Goal: Feedback & Contribution: Leave review/rating

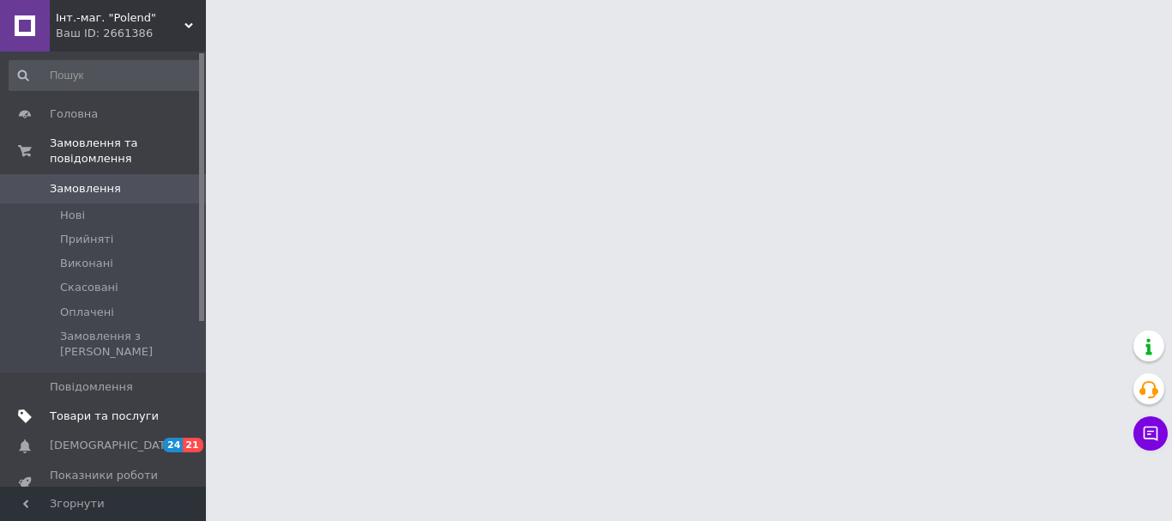
click at [124, 408] on span "Товари та послуги" at bounding box center [104, 415] width 109 height 15
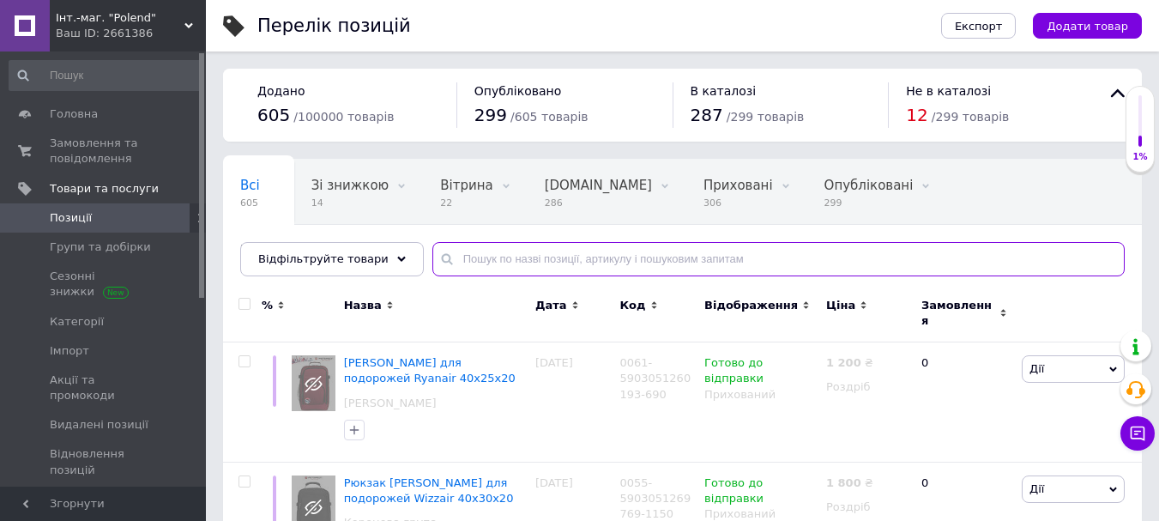
click at [448, 254] on input "text" at bounding box center [778, 259] width 692 height 34
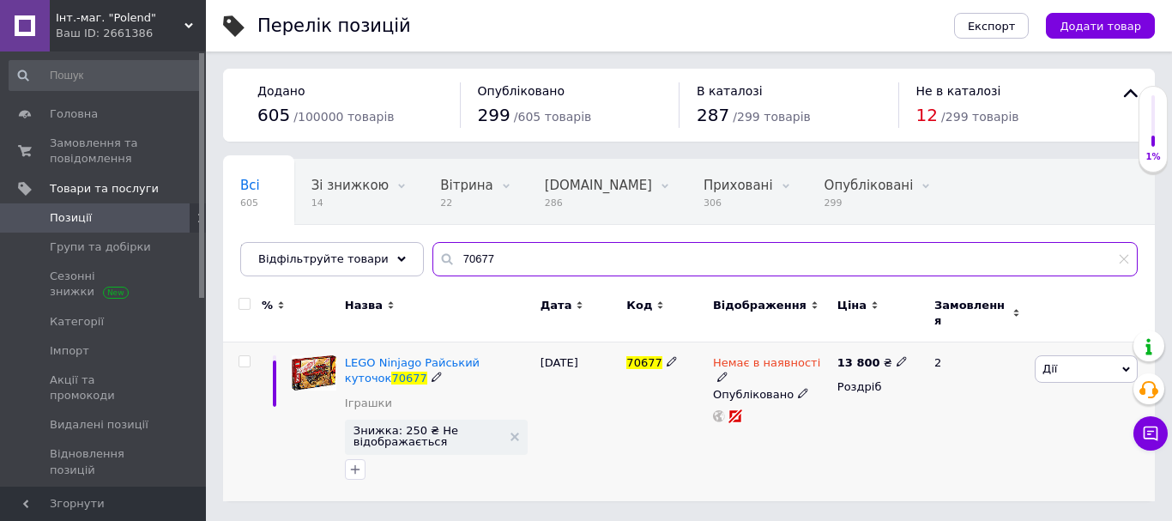
type input "70677"
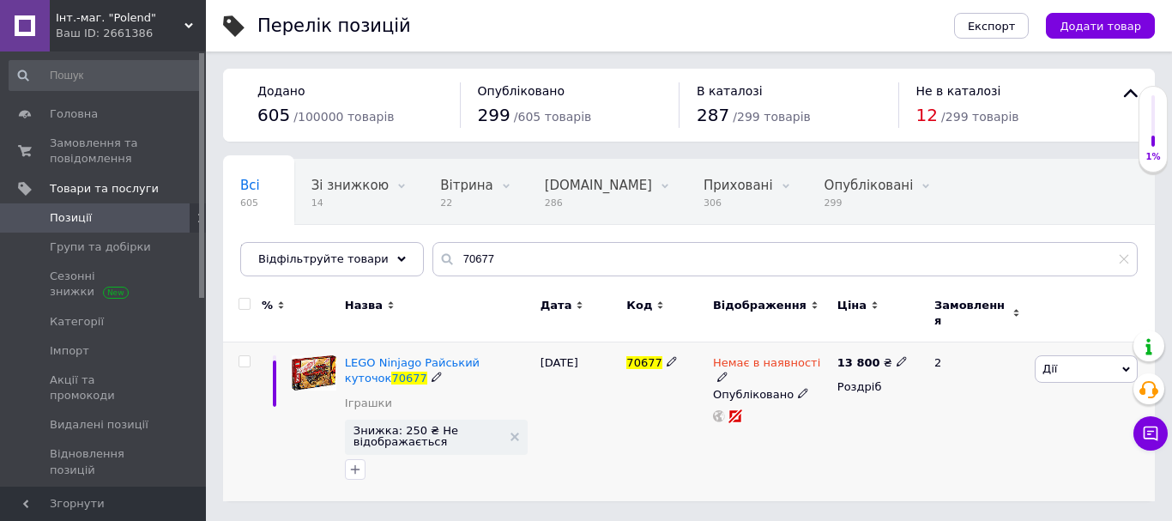
click at [728, 372] on icon at bounding box center [722, 377] width 10 height 10
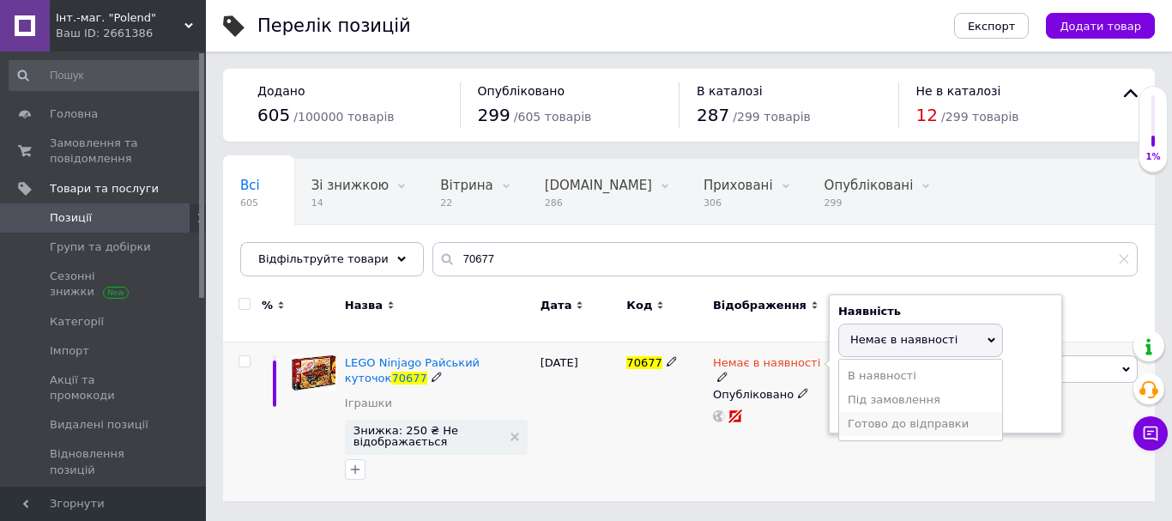
click at [866, 412] on li "Готово до відправки" at bounding box center [920, 424] width 163 height 24
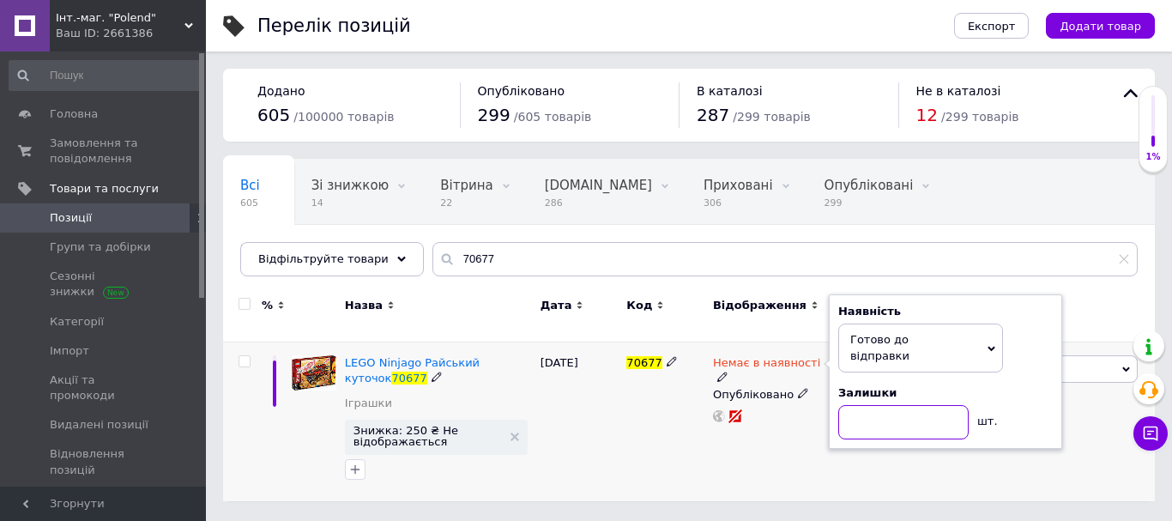
click at [866, 405] on input at bounding box center [903, 422] width 130 height 34
type input "1"
click at [681, 410] on div "70677" at bounding box center [665, 421] width 87 height 159
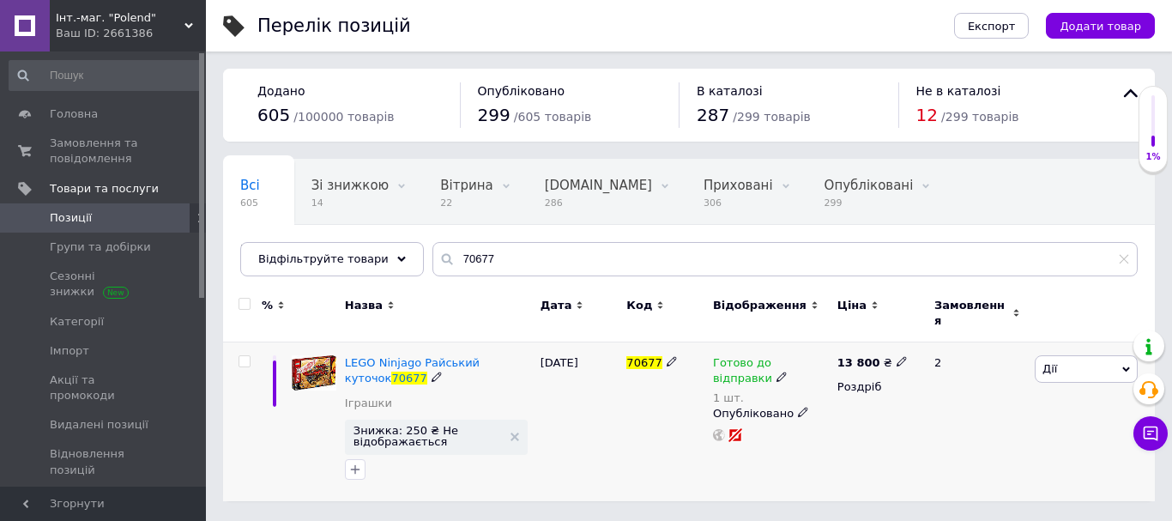
click at [432, 372] on icon at bounding box center [437, 377] width 10 height 10
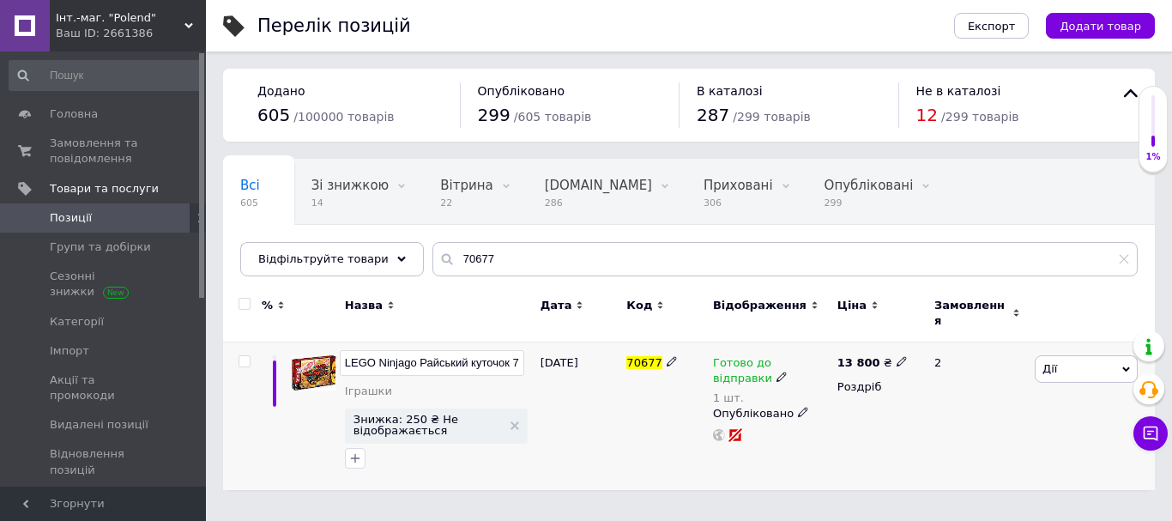
drag, startPoint x: 523, startPoint y: 353, endPoint x: 340, endPoint y: 354, distance: 182.8
click at [340, 354] on input "LEGO Ninjago Райський куточок 70677" at bounding box center [432, 363] width 184 height 26
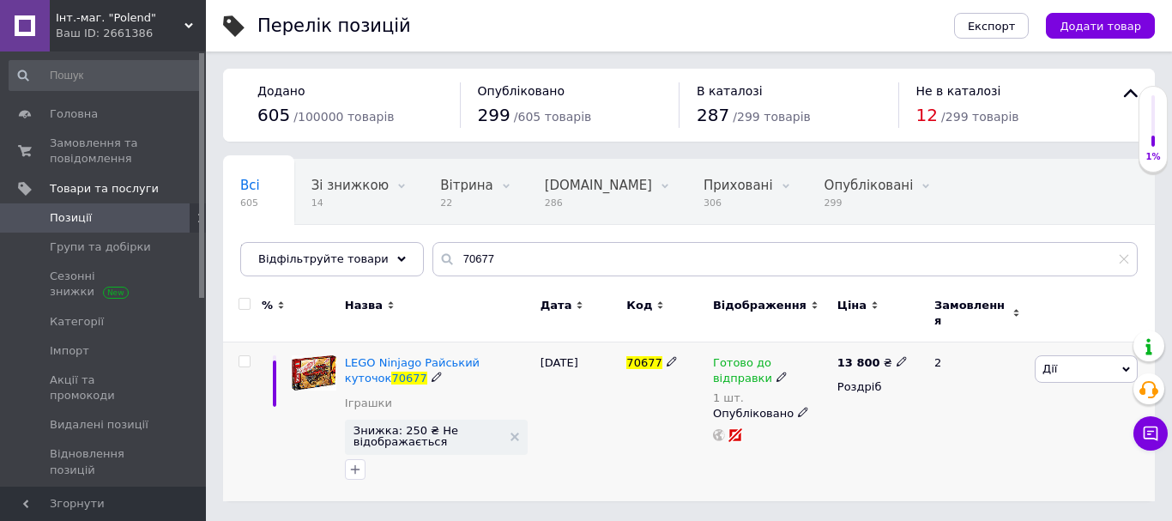
click at [897, 356] on icon at bounding box center [902, 361] width 10 height 10
click at [934, 329] on input "13800" at bounding box center [976, 343] width 130 height 34
type input "15900"
click at [843, 433] on div "13 800 ₴ Ціна 15900 Валюта ₴ $ EUR CHF GBP ¥ PLN ₸ MDL HUF KGS CNY TRY KRW lei …" at bounding box center [878, 421] width 91 height 159
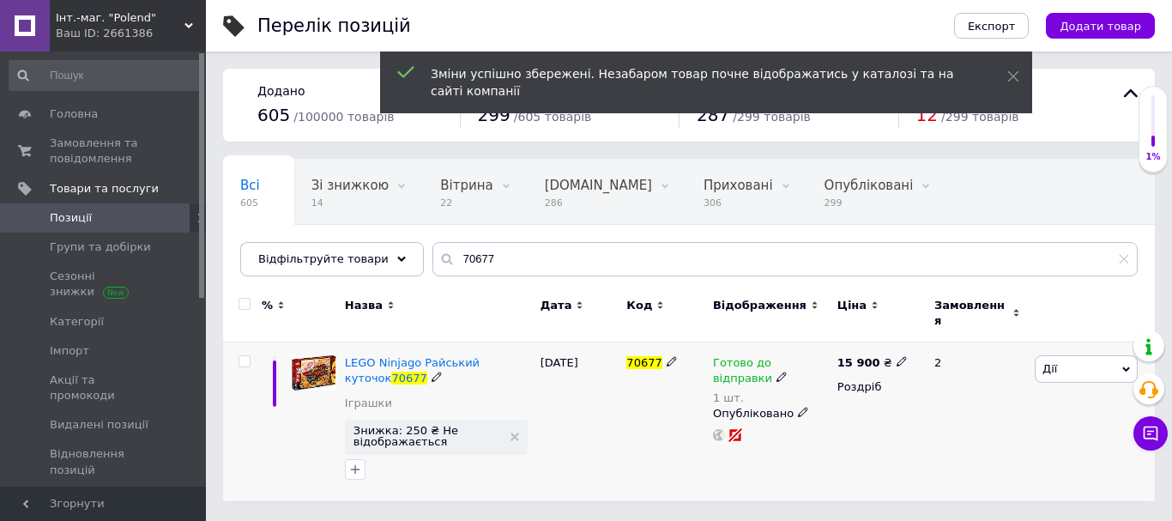
click at [645, 437] on div "70677" at bounding box center [665, 421] width 87 height 159
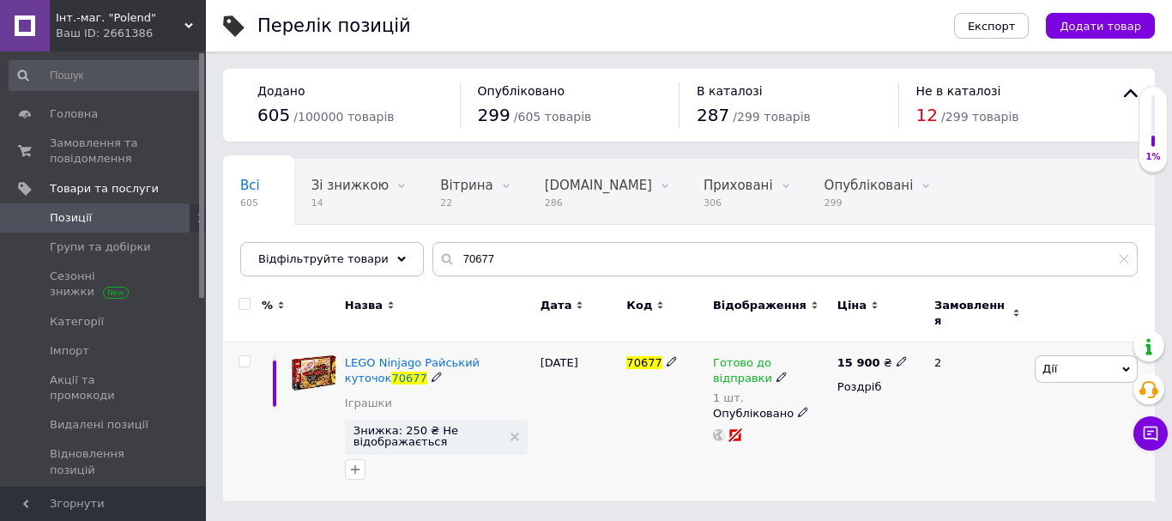
click at [633, 421] on div "70677" at bounding box center [665, 421] width 87 height 159
click at [84, 148] on span "Замовлення та повідомлення" at bounding box center [104, 151] width 109 height 31
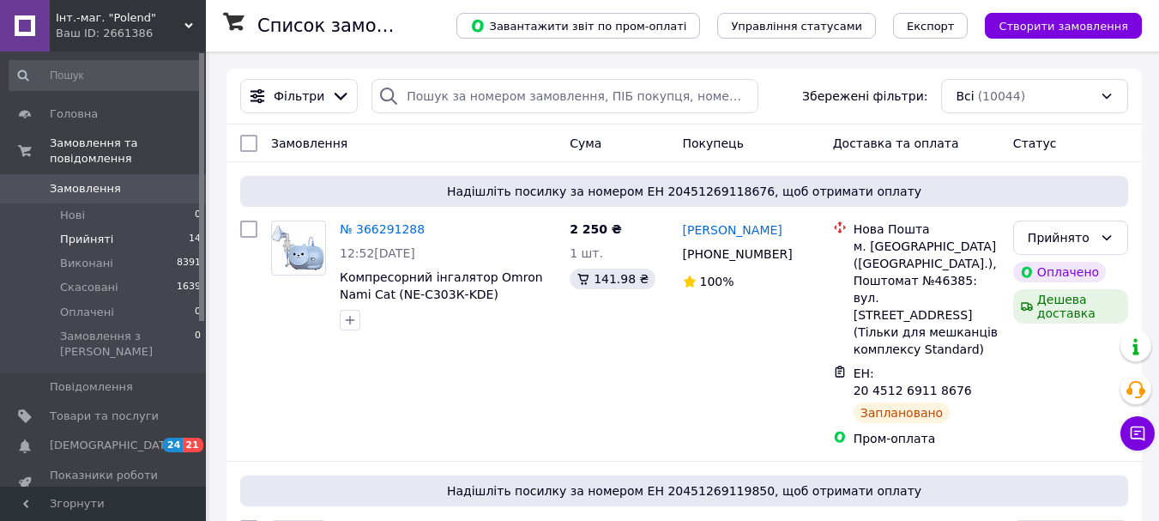
click at [109, 227] on li "Прийняті 14" at bounding box center [105, 239] width 211 height 24
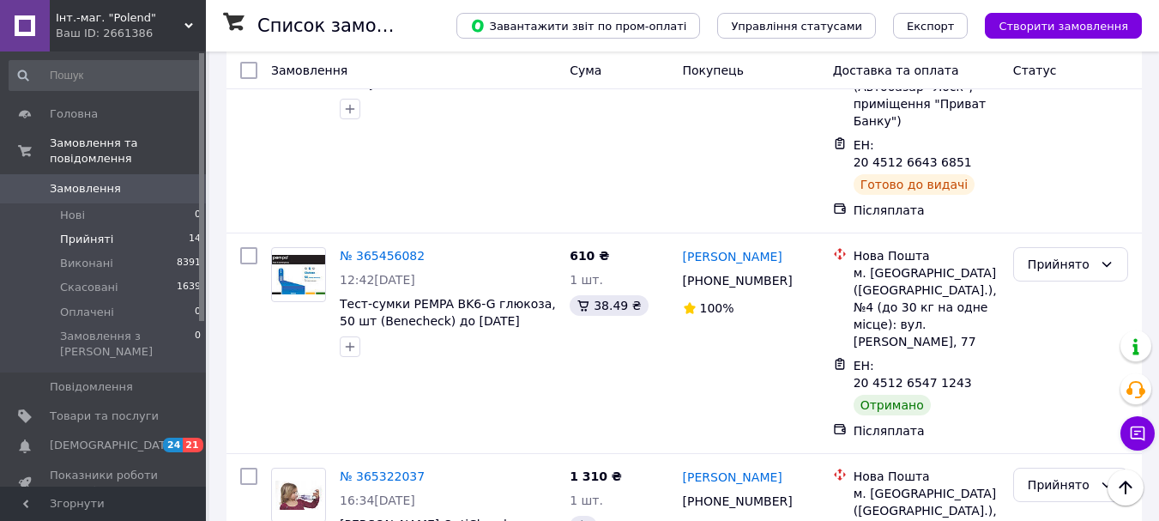
scroll to position [2386, 0]
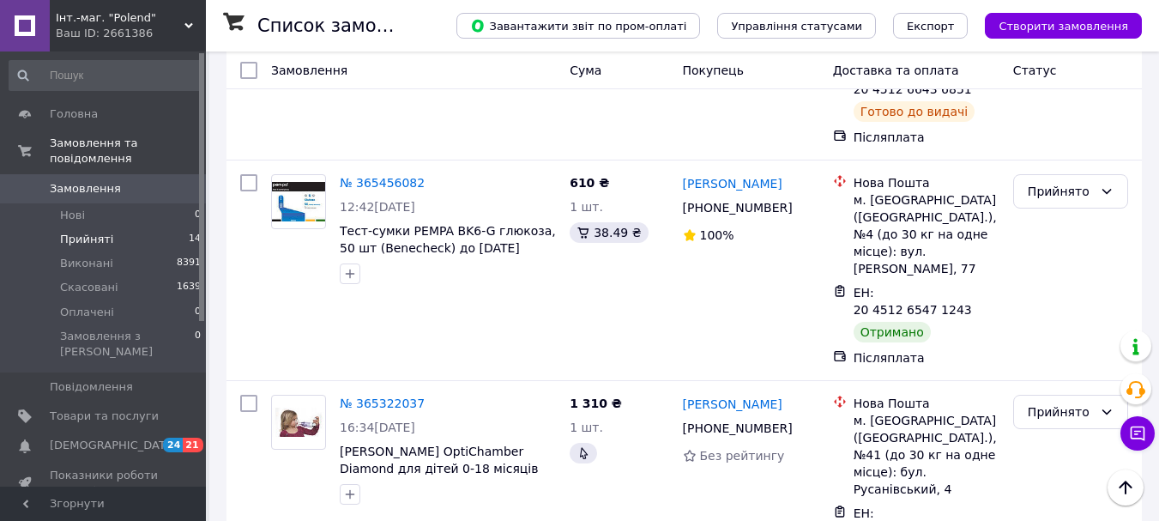
click at [1061, 406] on li "Виконано" at bounding box center [1070, 403] width 113 height 31
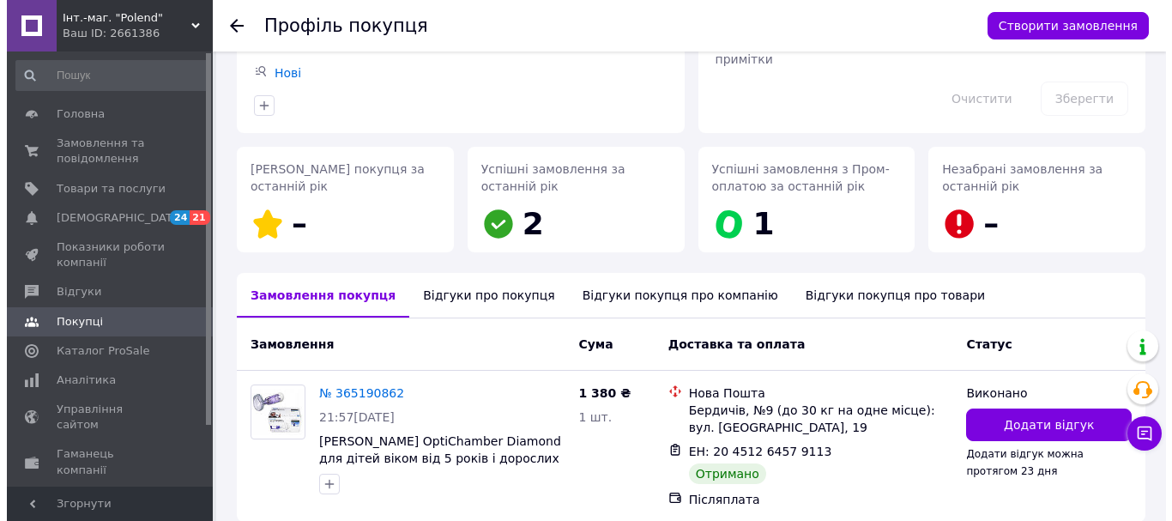
scroll to position [243, 0]
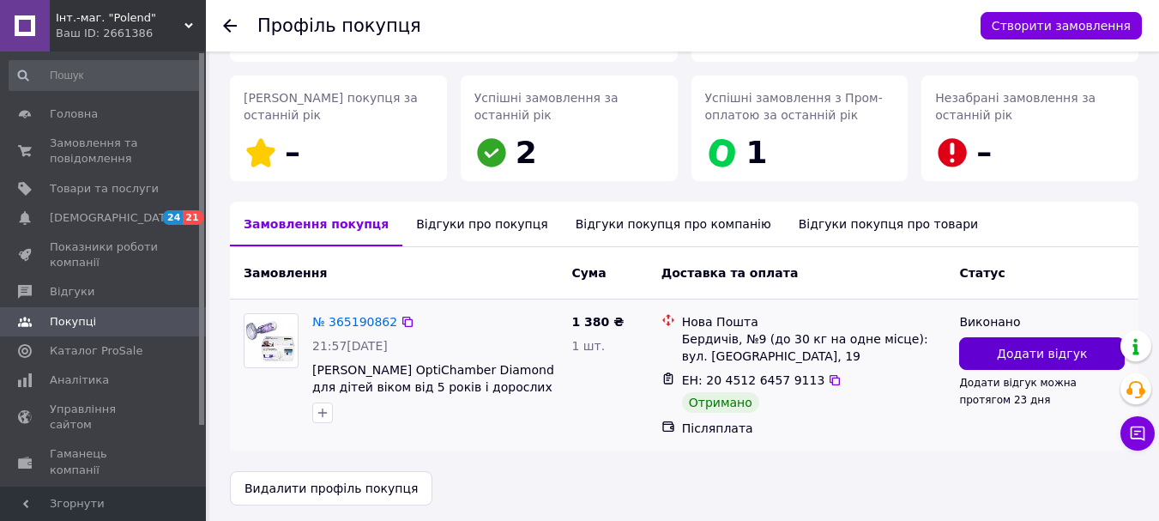
click at [1008, 345] on span "Додати відгук" at bounding box center [1042, 353] width 90 height 17
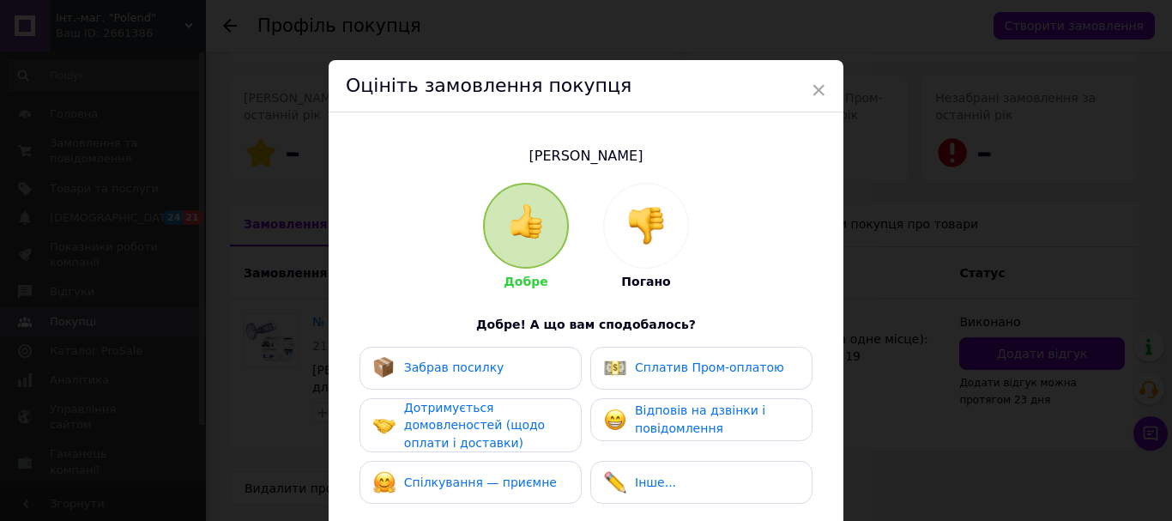
scroll to position [86, 0]
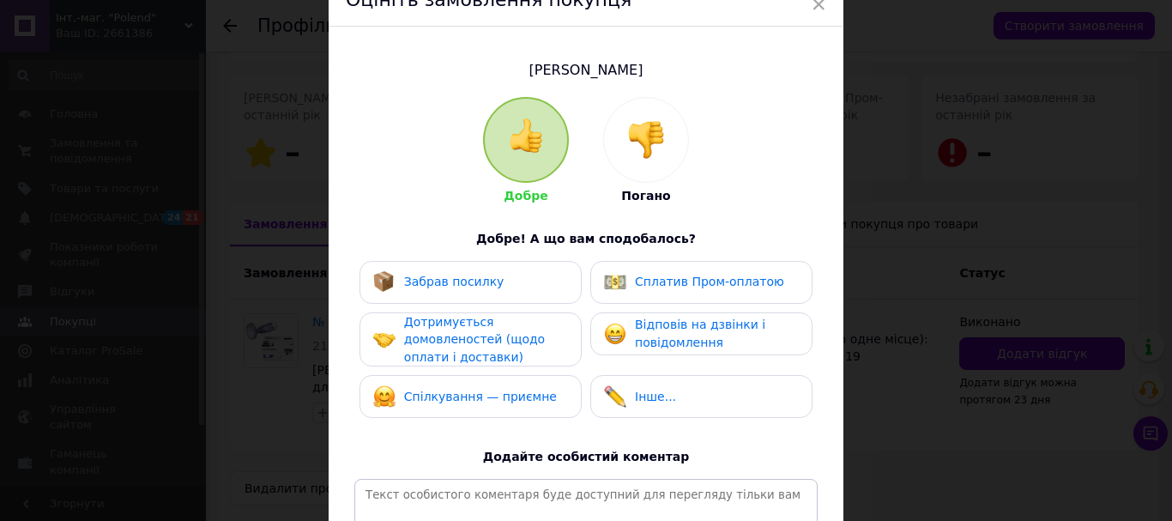
click at [504, 291] on div "Забрав посилку" at bounding box center [470, 282] width 195 height 22
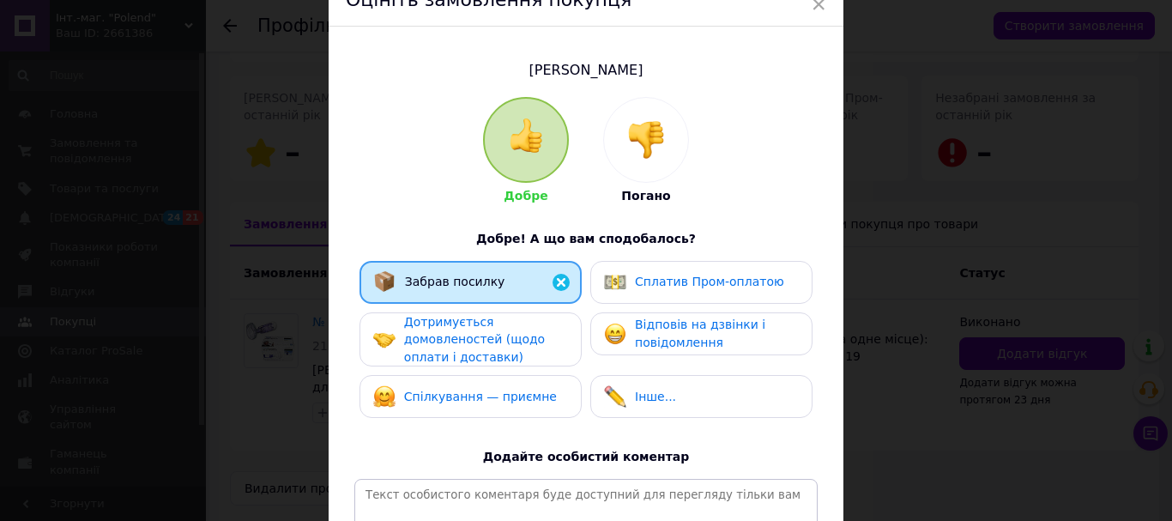
click at [505, 338] on span "Дотримується домовленостей (щодо оплати і доставки)" at bounding box center [474, 339] width 141 height 49
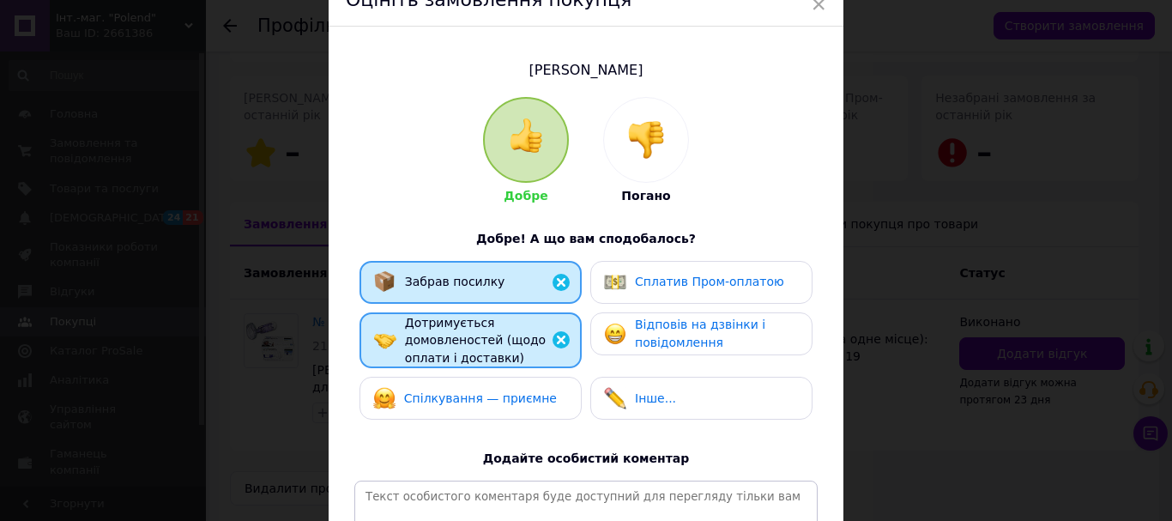
drag, startPoint x: 520, startPoint y: 404, endPoint x: 614, endPoint y: 339, distance: 114.7
click at [529, 399] on div "Спілкування — приємне" at bounding box center [480, 399] width 153 height 18
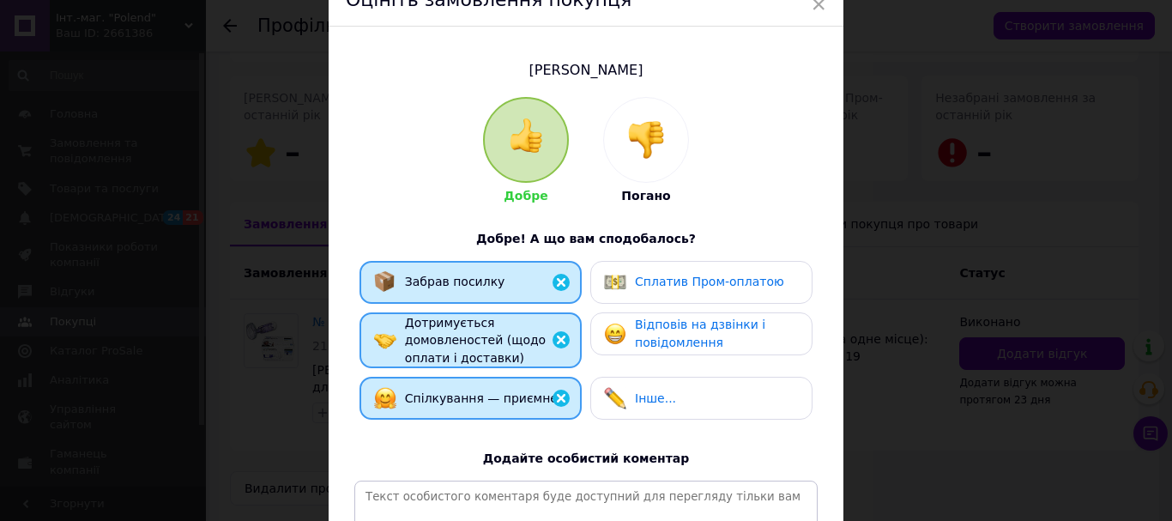
click at [625, 336] on div "Відповів на дзвінки і повідомлення" at bounding box center [701, 333] width 194 height 35
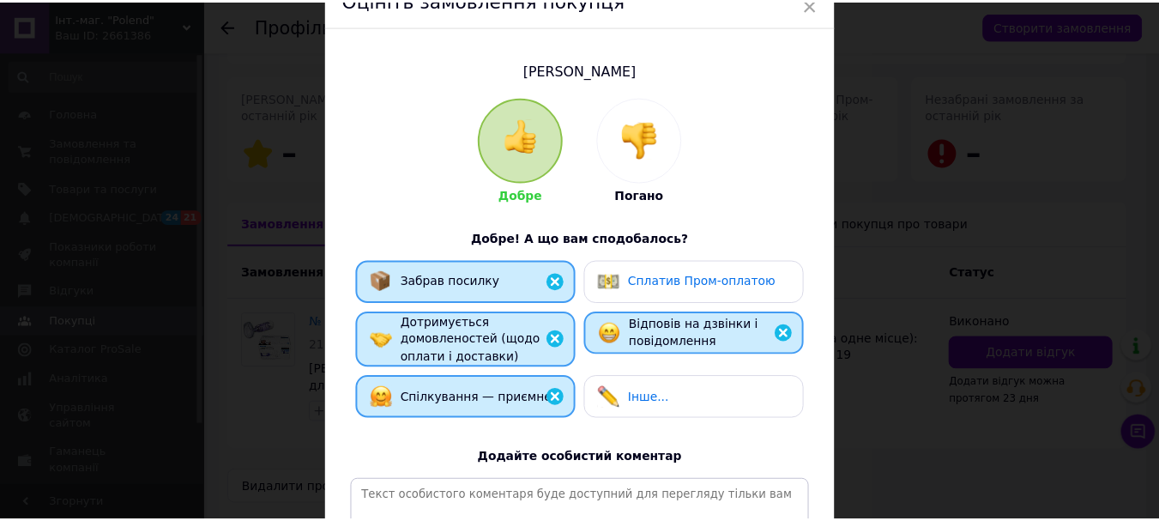
scroll to position [324, 0]
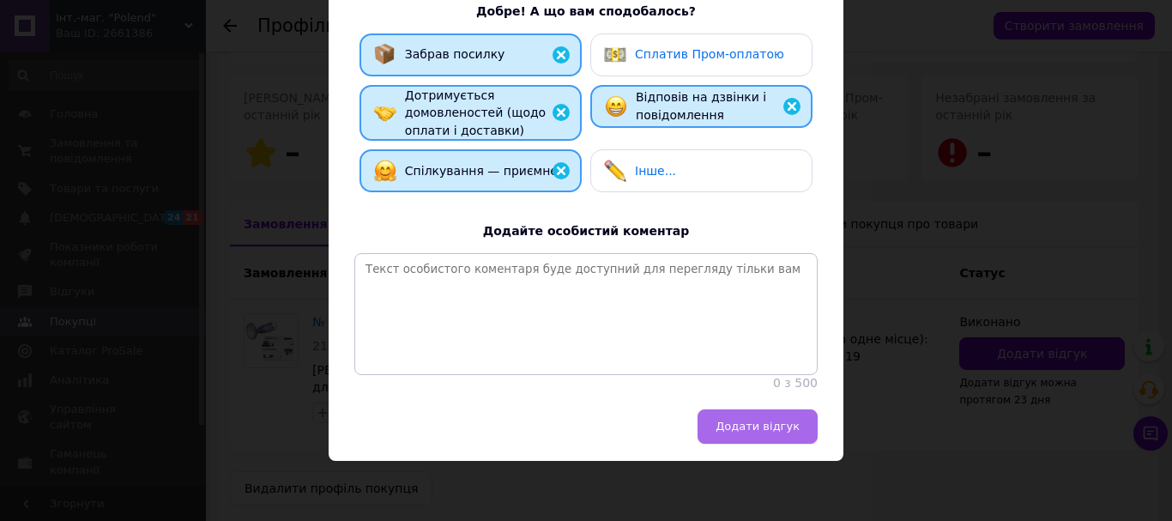
click at [741, 421] on span "Додати відгук" at bounding box center [758, 426] width 84 height 13
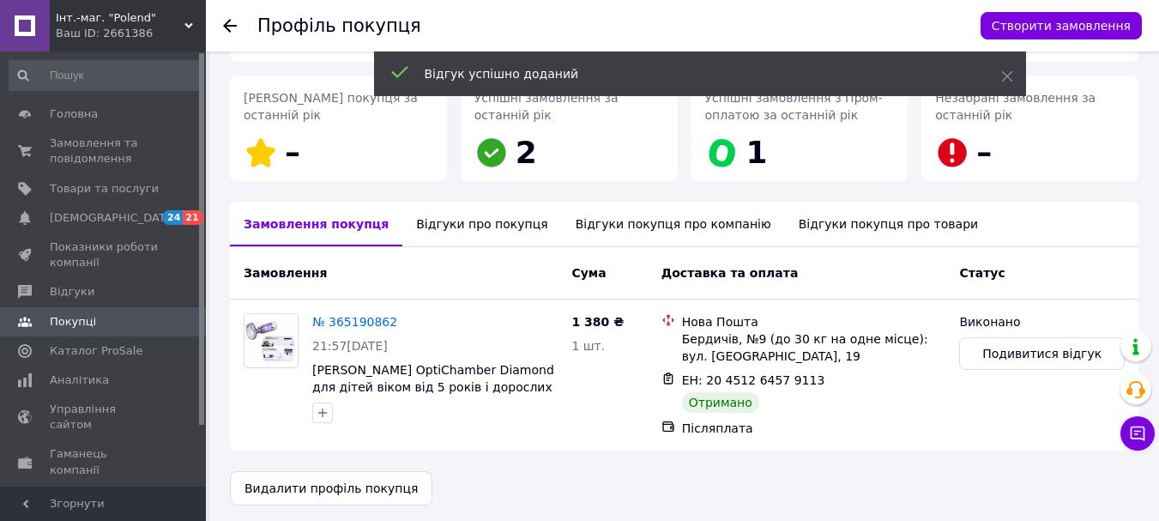
click at [228, 27] on use at bounding box center [230, 26] width 14 height 14
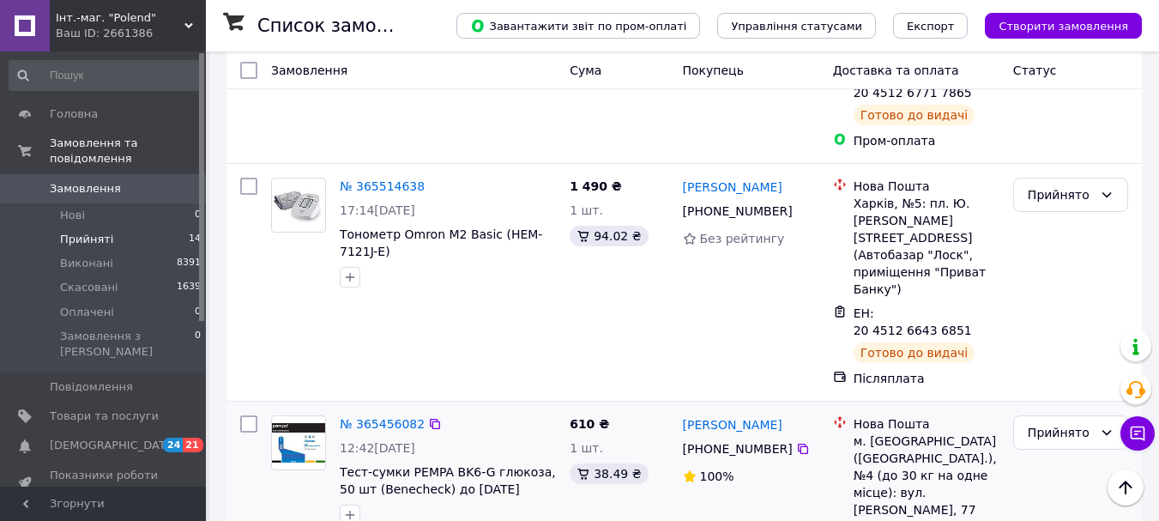
scroll to position [2386, 0]
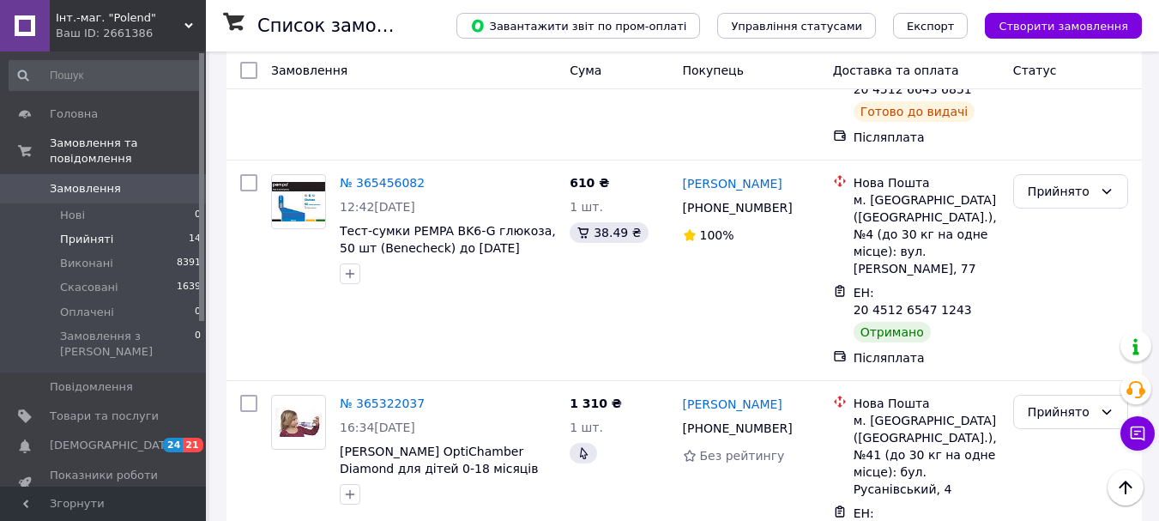
click at [1051, 209] on li "Виконано" at bounding box center [1070, 217] width 113 height 31
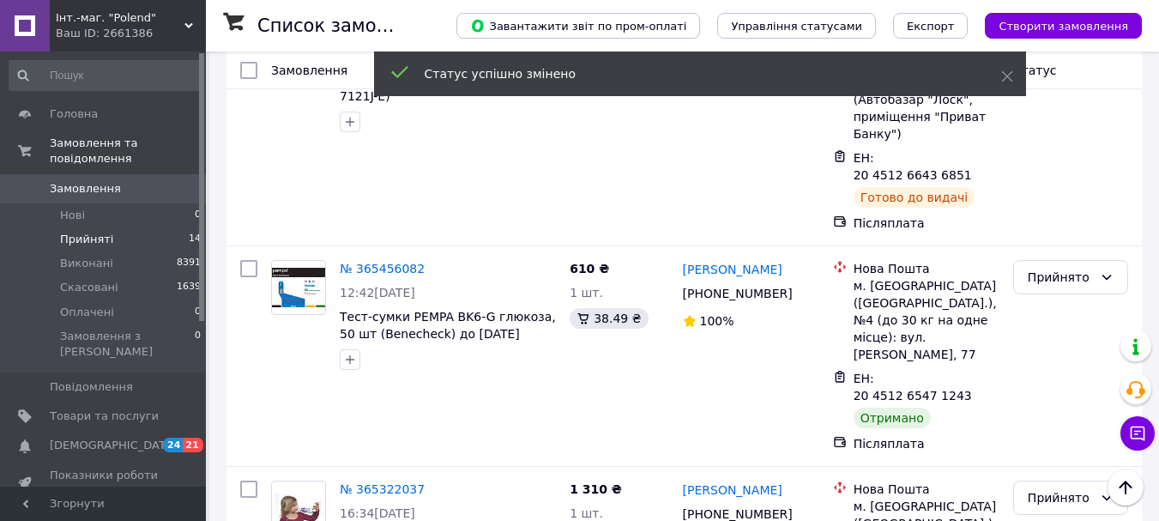
scroll to position [2215, 0]
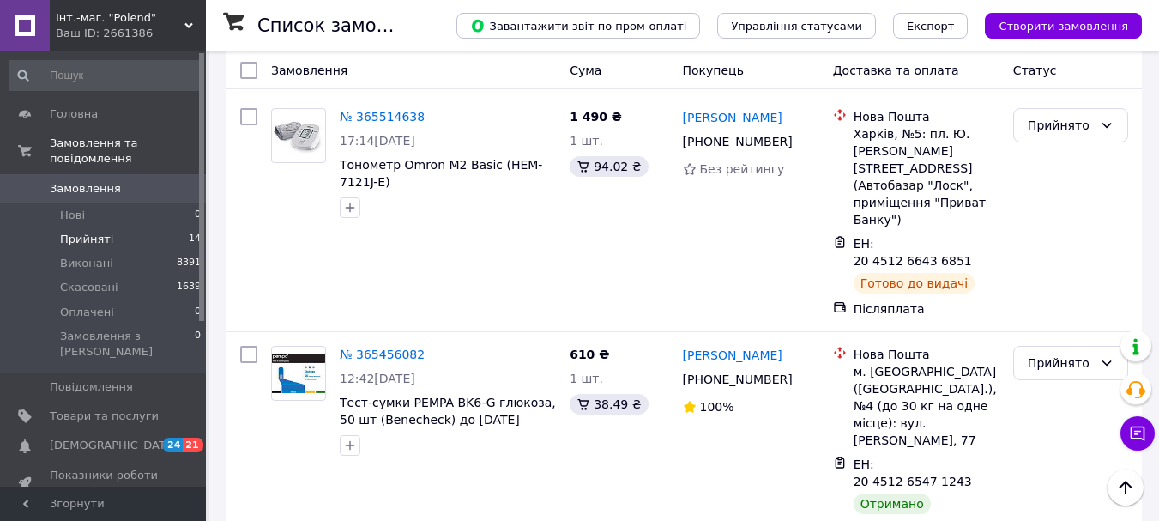
click at [1053, 196] on li "Виконано" at bounding box center [1070, 202] width 113 height 31
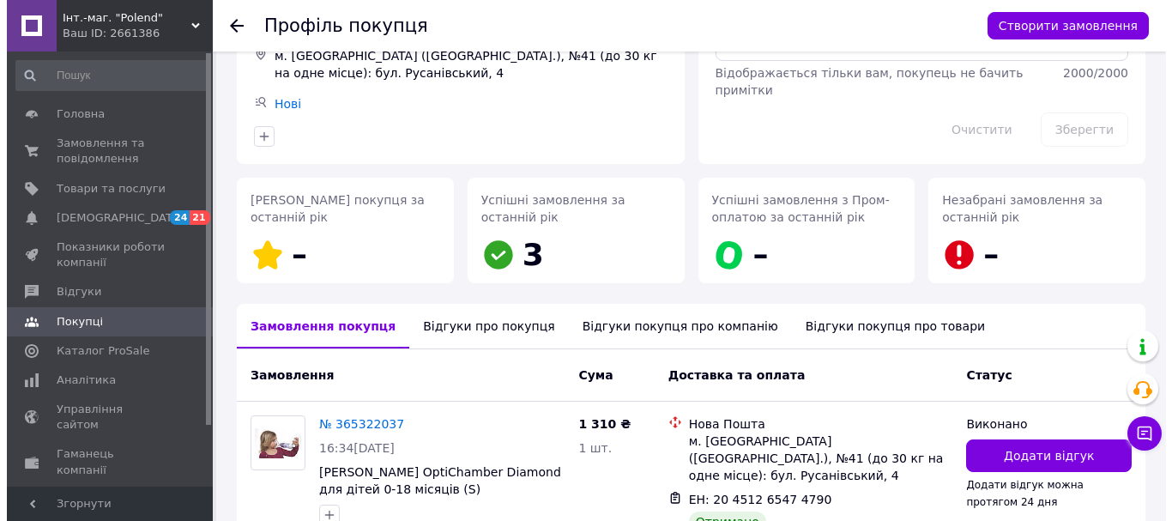
scroll to position [257, 0]
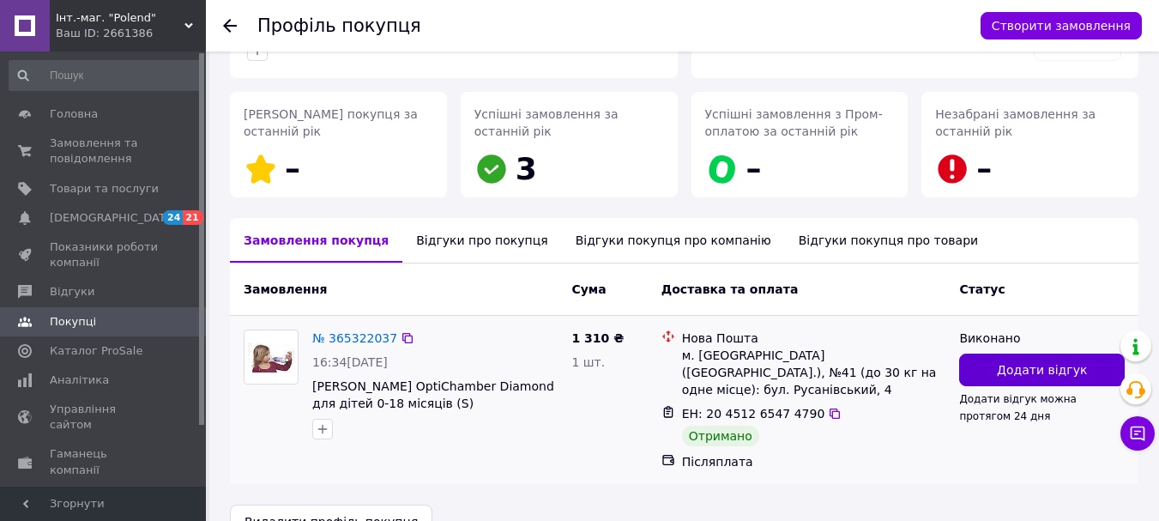
click at [970, 366] on button "Додати відгук" at bounding box center [1042, 370] width 166 height 33
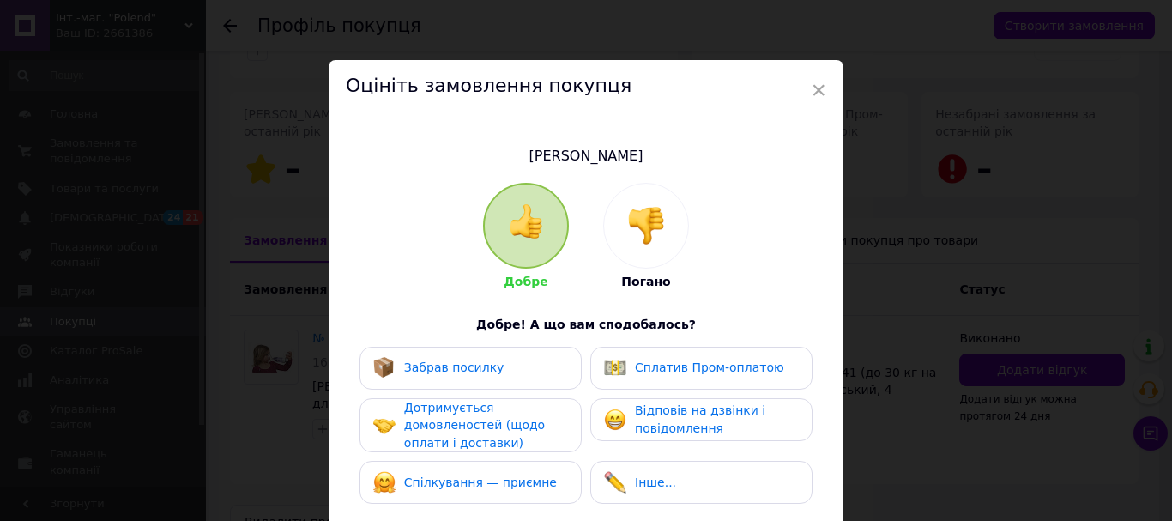
click at [479, 358] on div "Забрав посилку" at bounding box center [438, 368] width 131 height 22
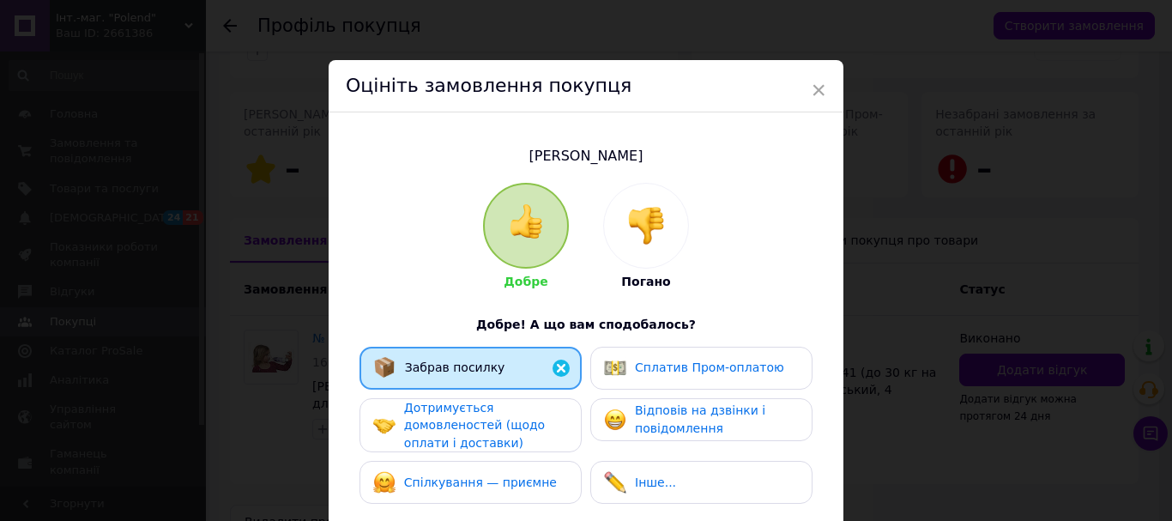
drag, startPoint x: 484, startPoint y: 422, endPoint x: 495, endPoint y: 459, distance: 38.5
click at [485, 426] on span "Дотримується домовленостей (щодо оплати і доставки)" at bounding box center [474, 425] width 141 height 49
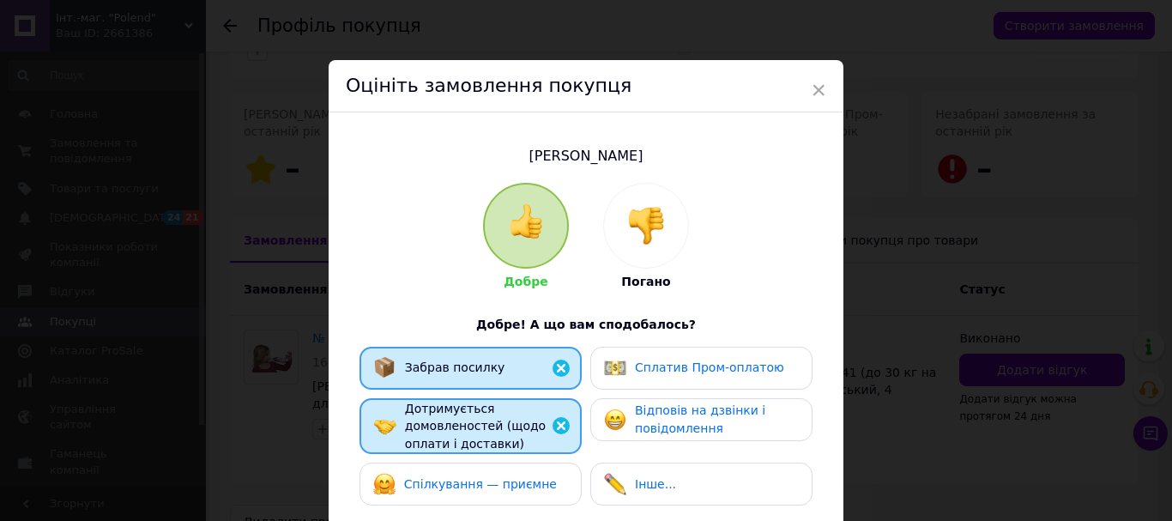
click at [508, 486] on span "Спілкування — приємне" at bounding box center [480, 484] width 153 height 14
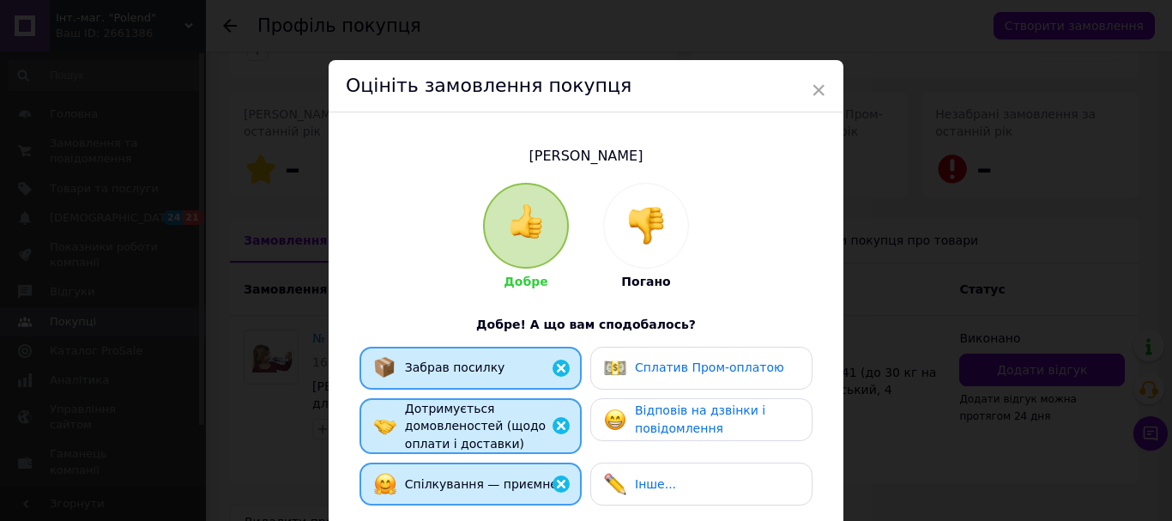
click at [615, 414] on img at bounding box center [615, 419] width 22 height 22
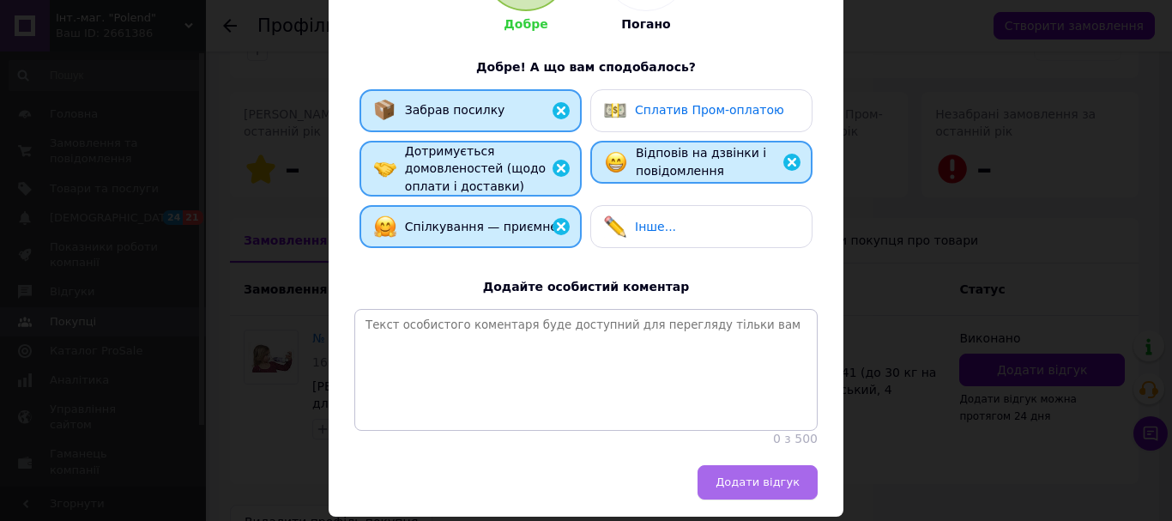
click at [741, 481] on button "Додати відгук" at bounding box center [758, 482] width 120 height 34
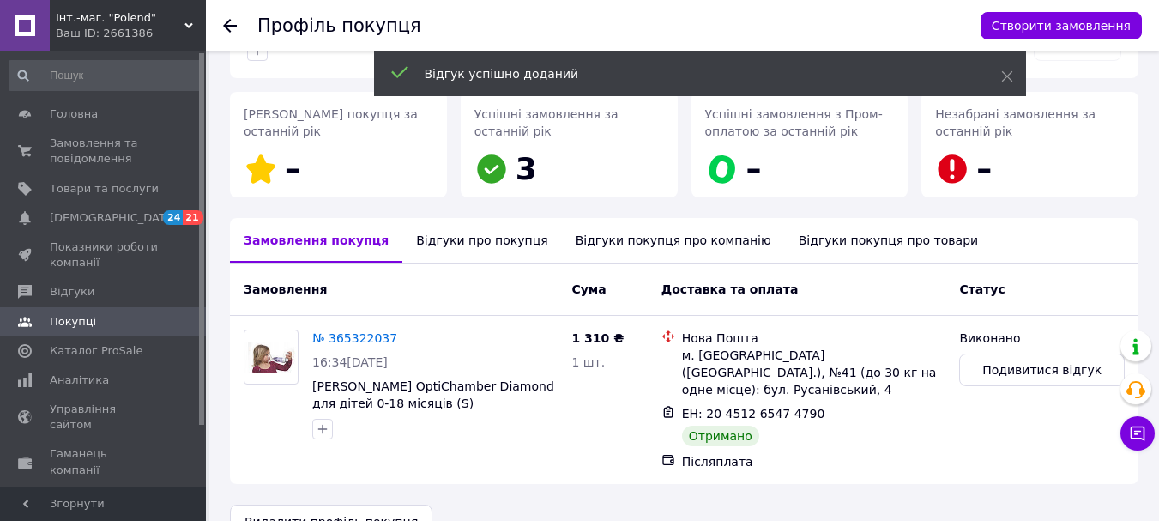
scroll to position [279, 0]
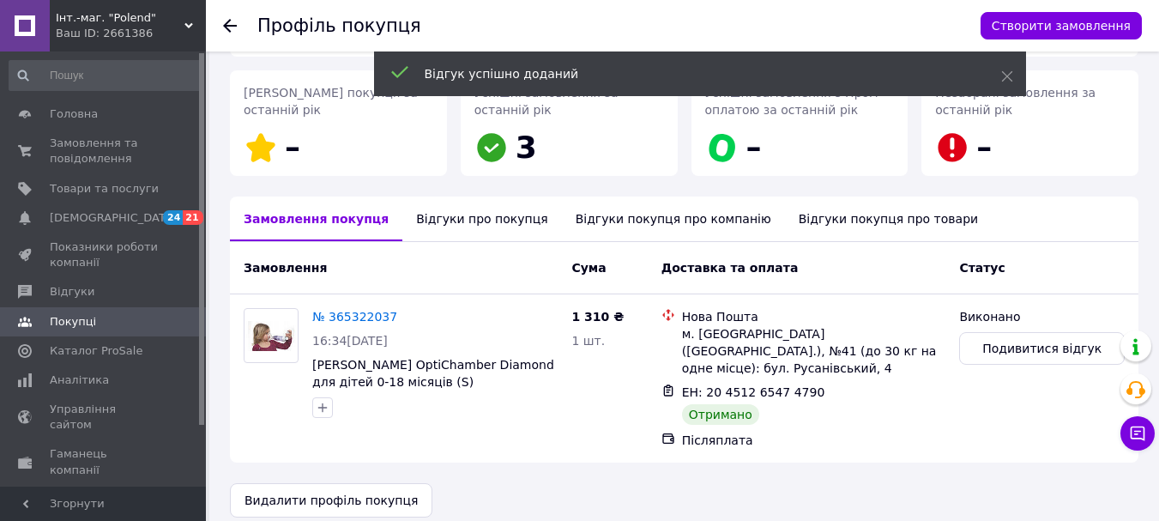
click at [231, 23] on icon at bounding box center [230, 26] width 14 height 14
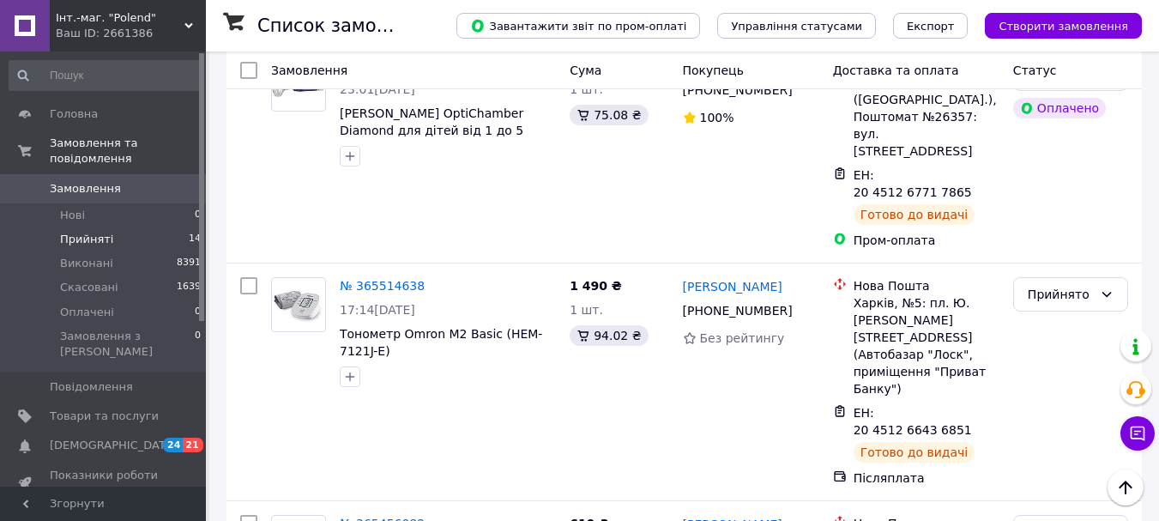
scroll to position [1960, 0]
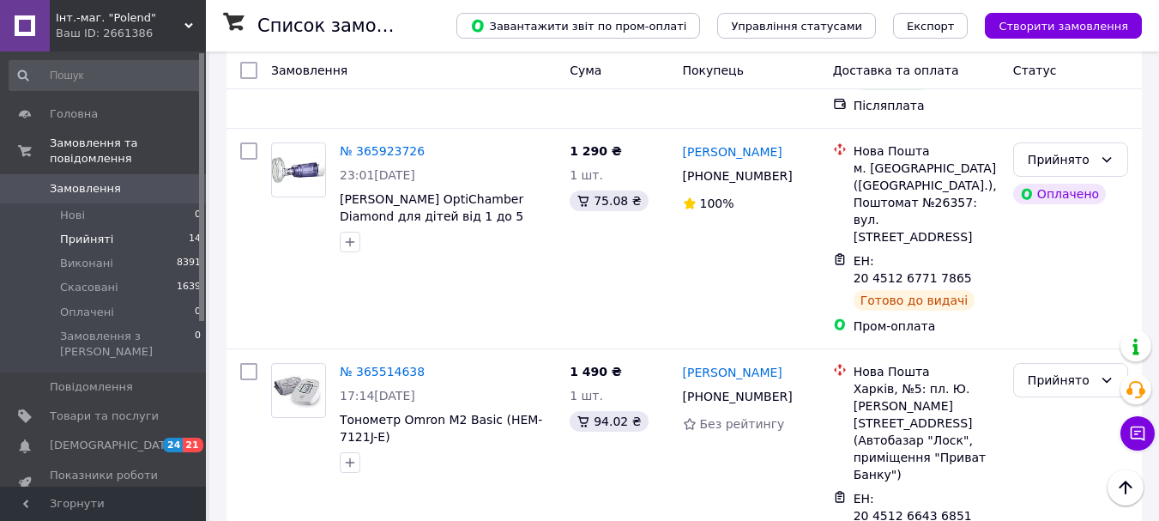
click at [1077, 264] on li "Виконано" at bounding box center [1070, 271] width 113 height 31
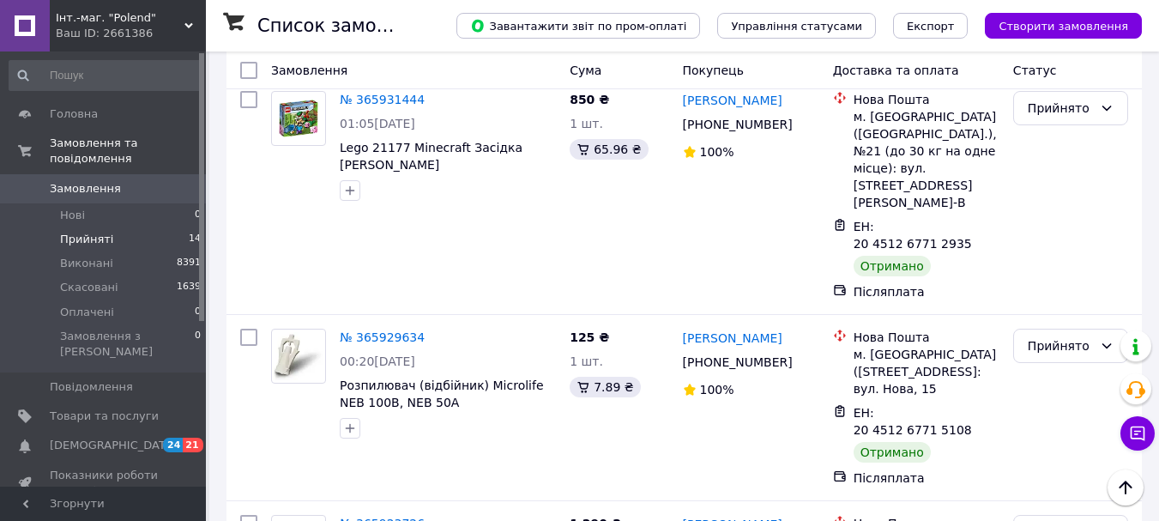
scroll to position [1502, 0]
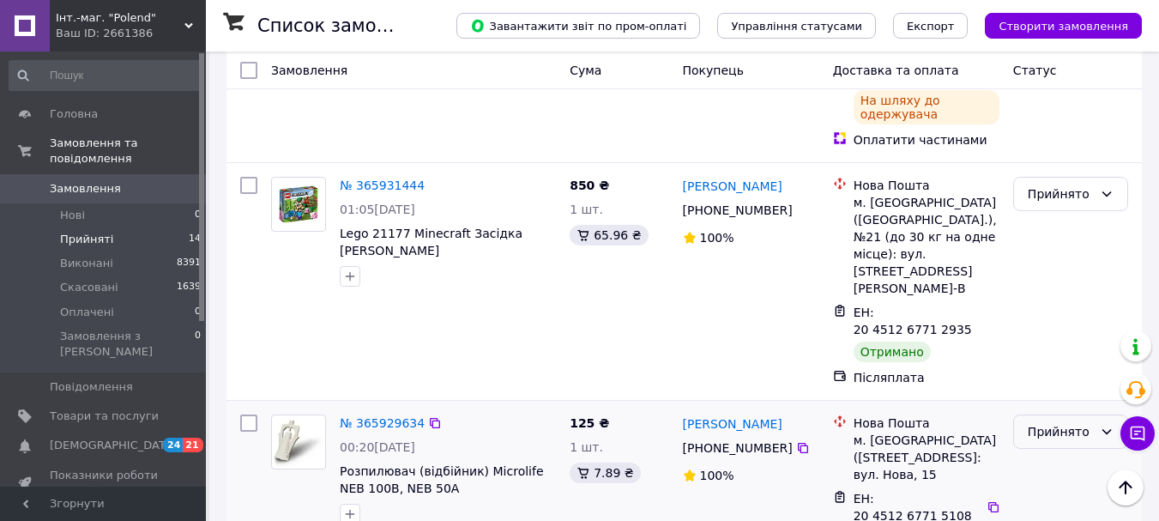
click at [1057, 422] on div "Прийнято" at bounding box center [1060, 431] width 65 height 19
click at [1053, 201] on li "Виконано" at bounding box center [1070, 205] width 113 height 31
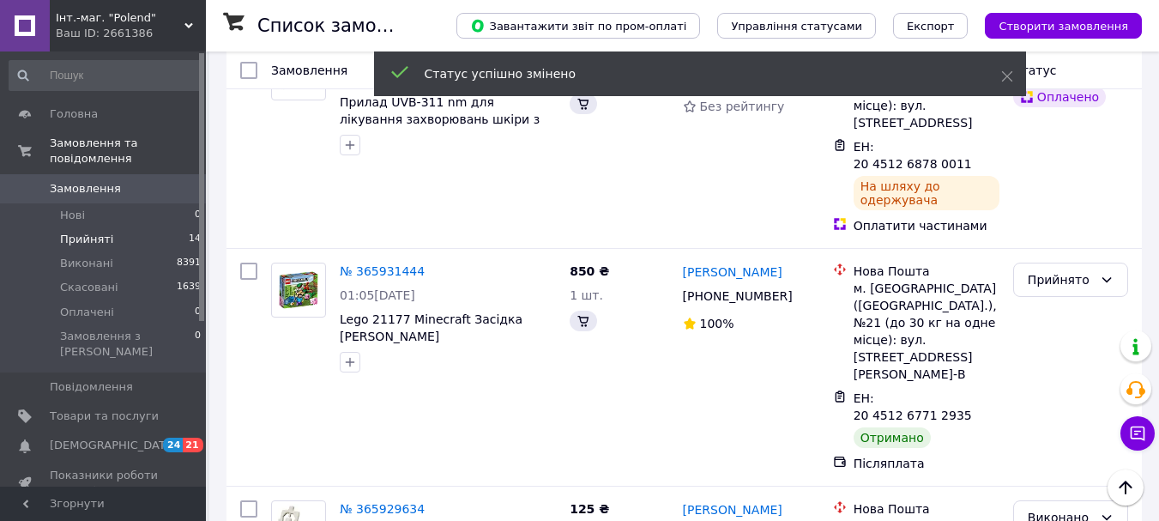
scroll to position [1330, 0]
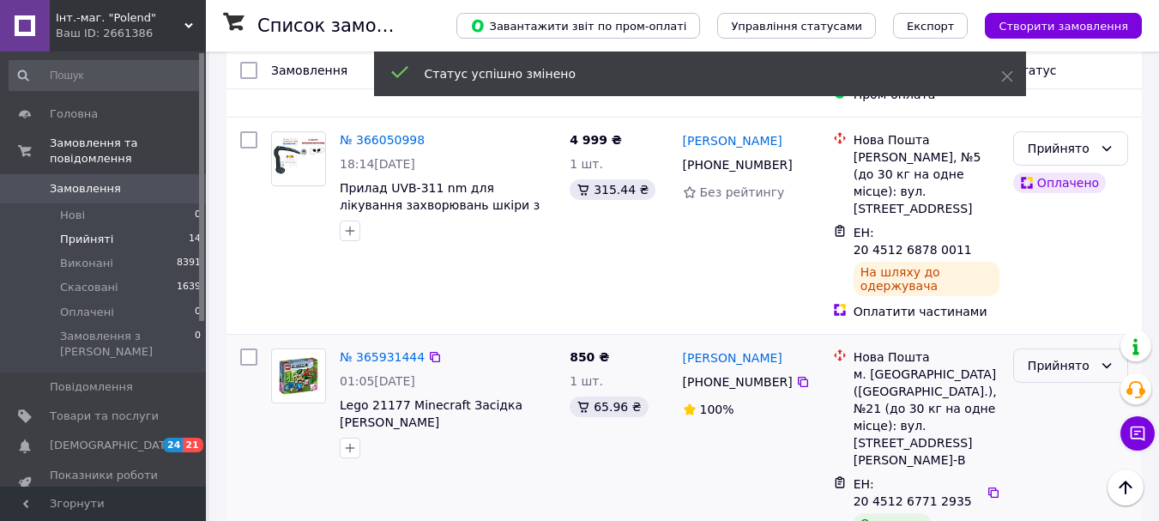
click at [1052, 348] on div "Прийнято" at bounding box center [1070, 365] width 115 height 34
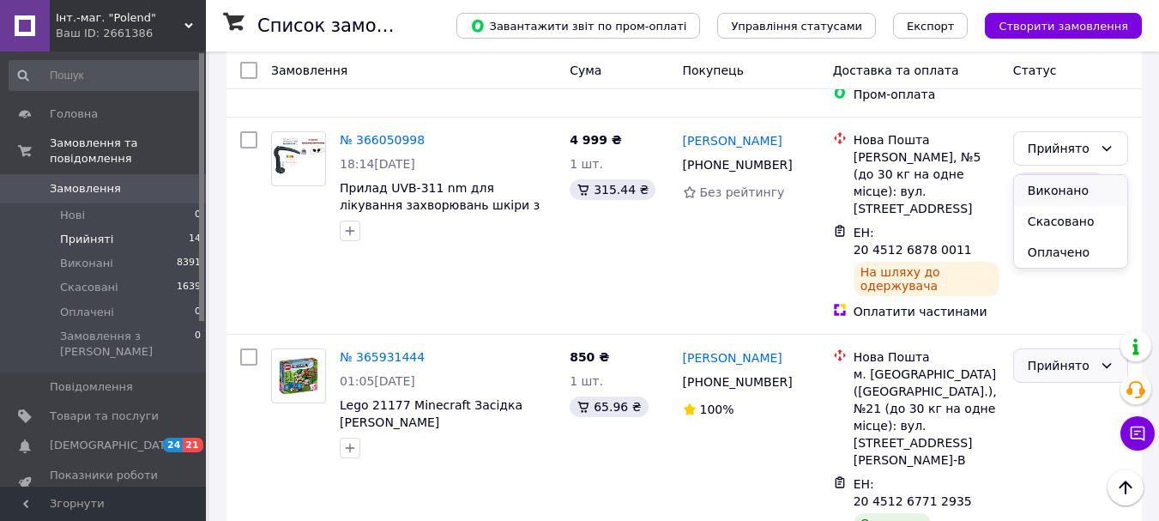
click at [1053, 190] on li "Виконано" at bounding box center [1070, 190] width 113 height 31
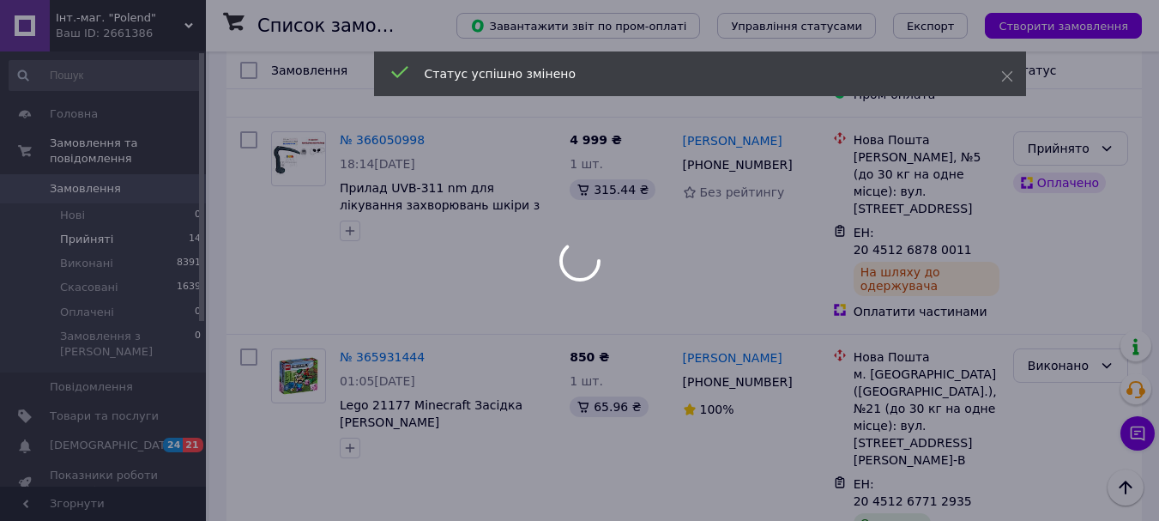
scroll to position [1244, 0]
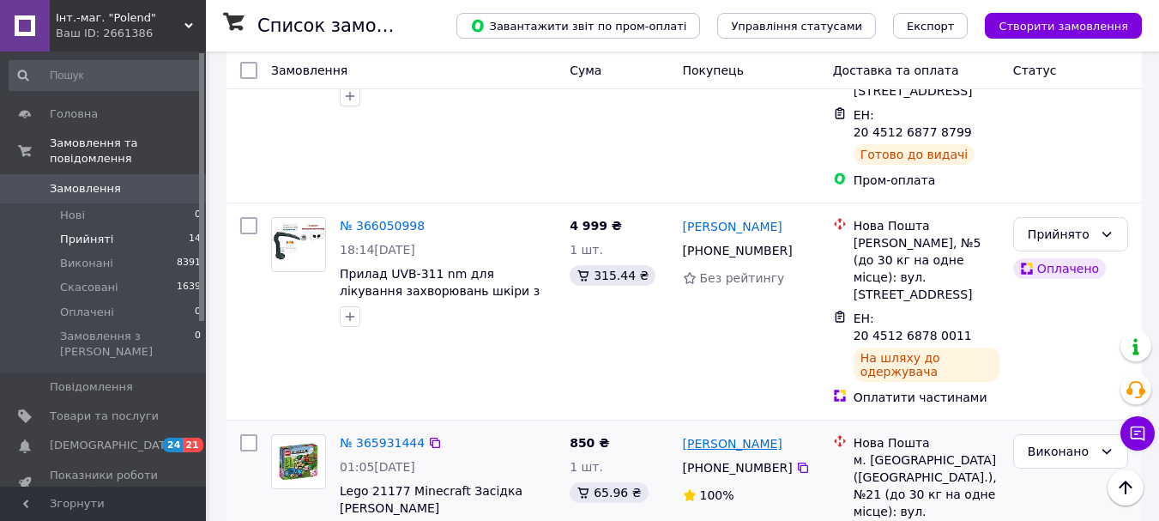
click at [756, 435] on link "[PERSON_NAME]" at bounding box center [733, 443] width 100 height 17
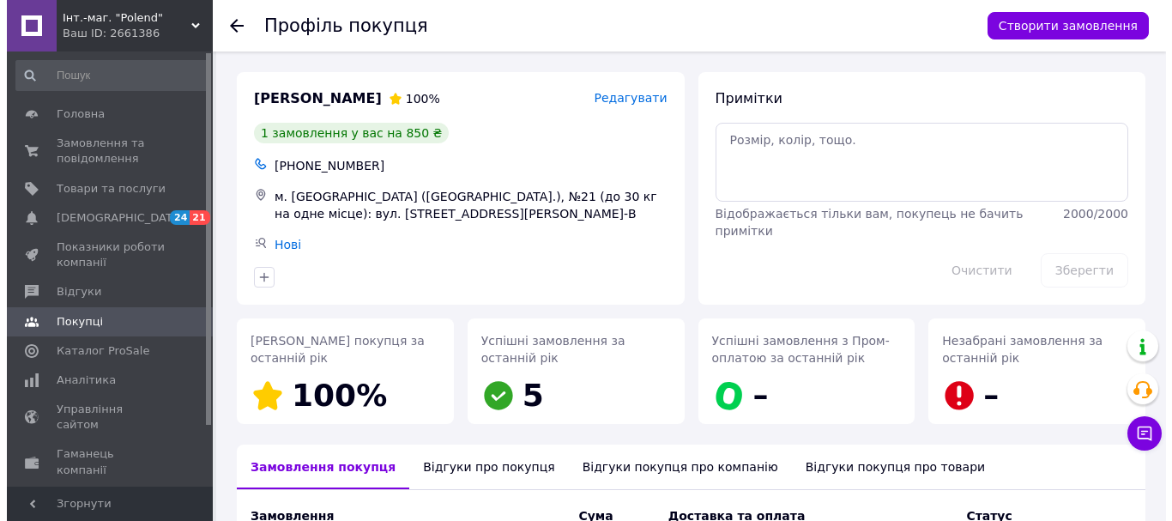
scroll to position [248, 0]
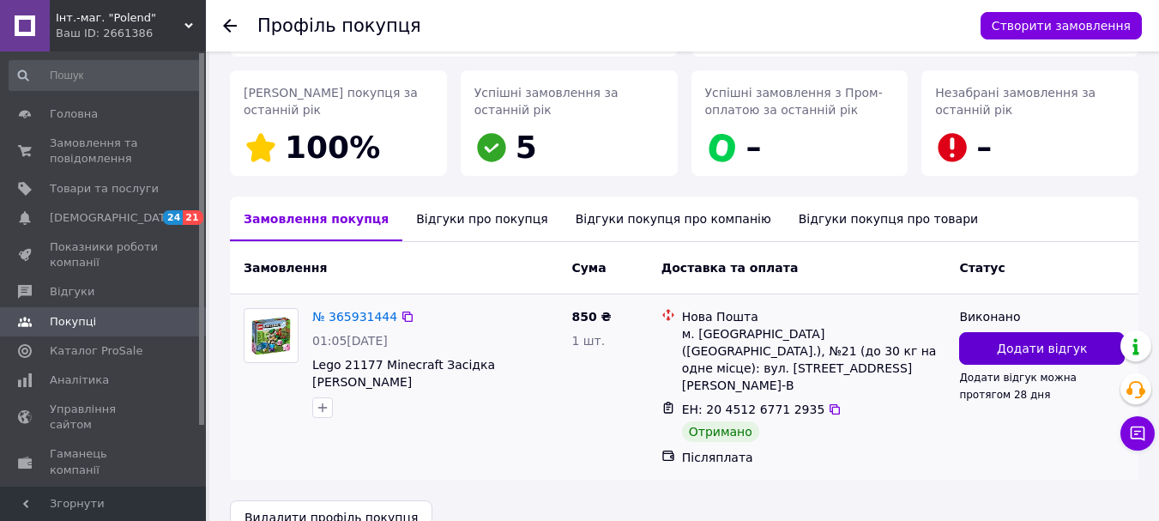
click at [986, 347] on button "Додати відгук" at bounding box center [1042, 348] width 166 height 33
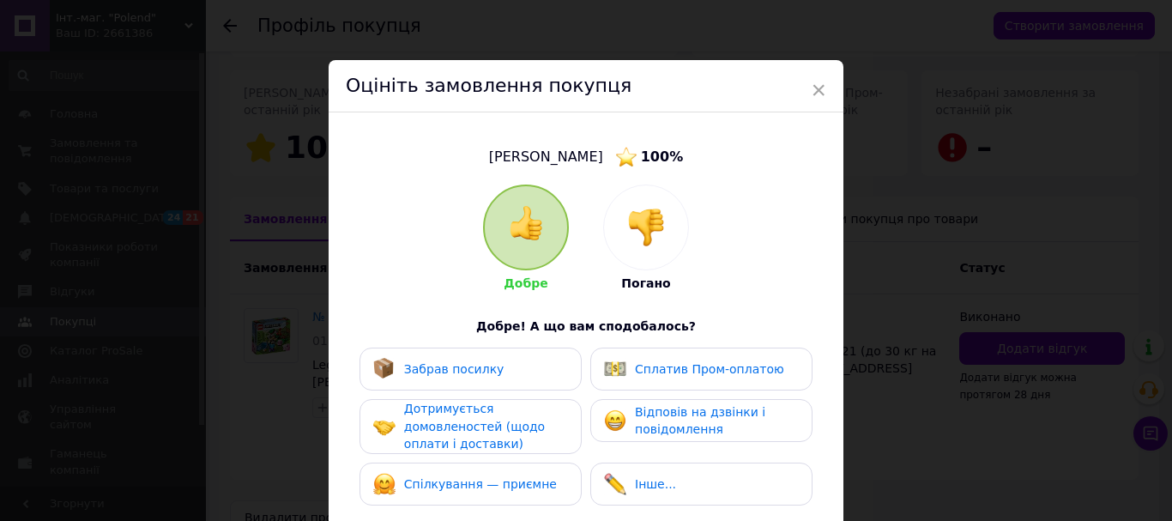
scroll to position [86, 0]
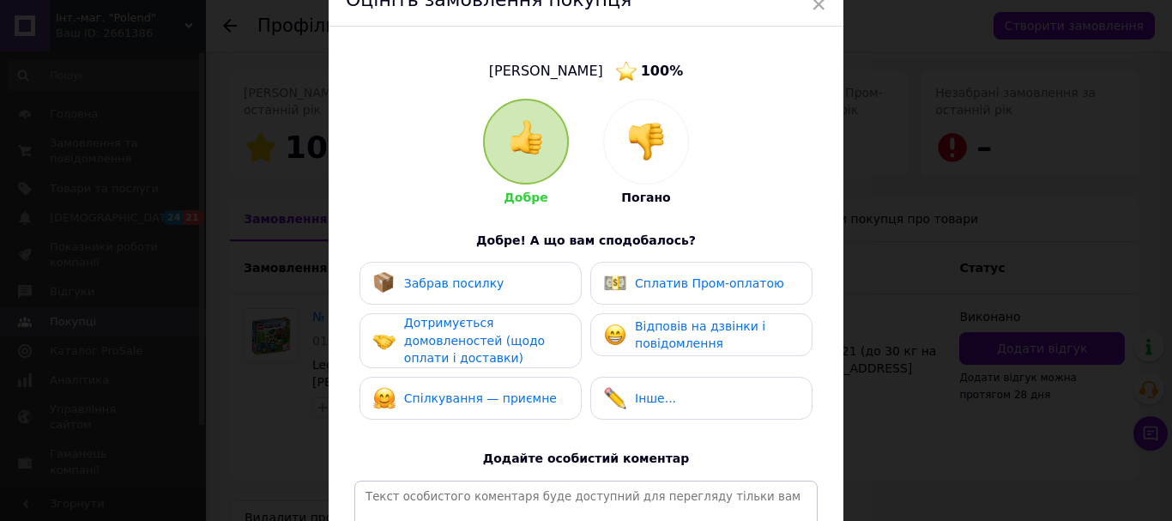
click at [523, 287] on div "Забрав посилку" at bounding box center [470, 283] width 195 height 22
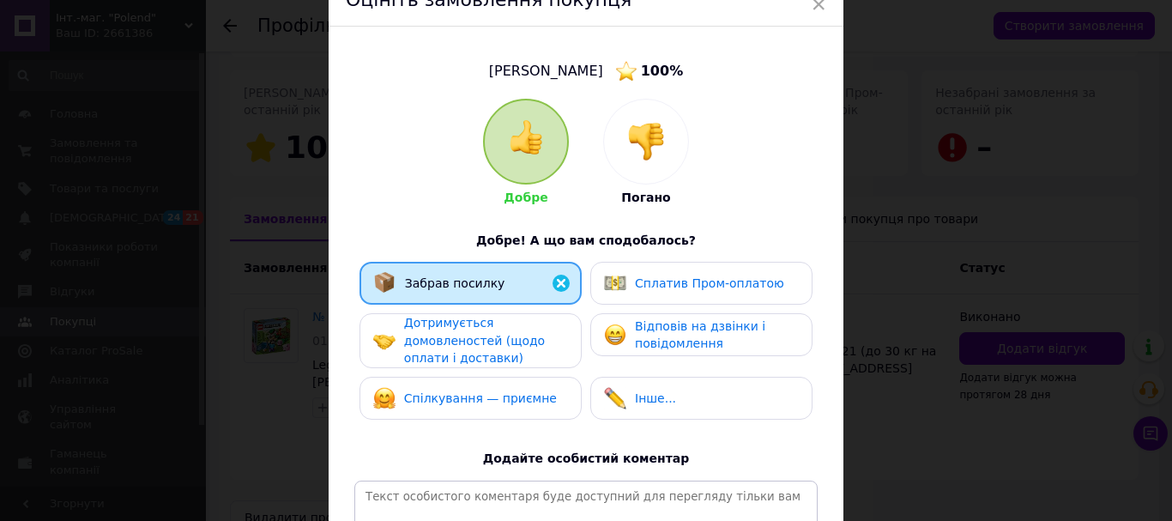
click at [529, 329] on div "Дотримується домовленостей (щодо оплати і доставки)" at bounding box center [485, 340] width 163 height 53
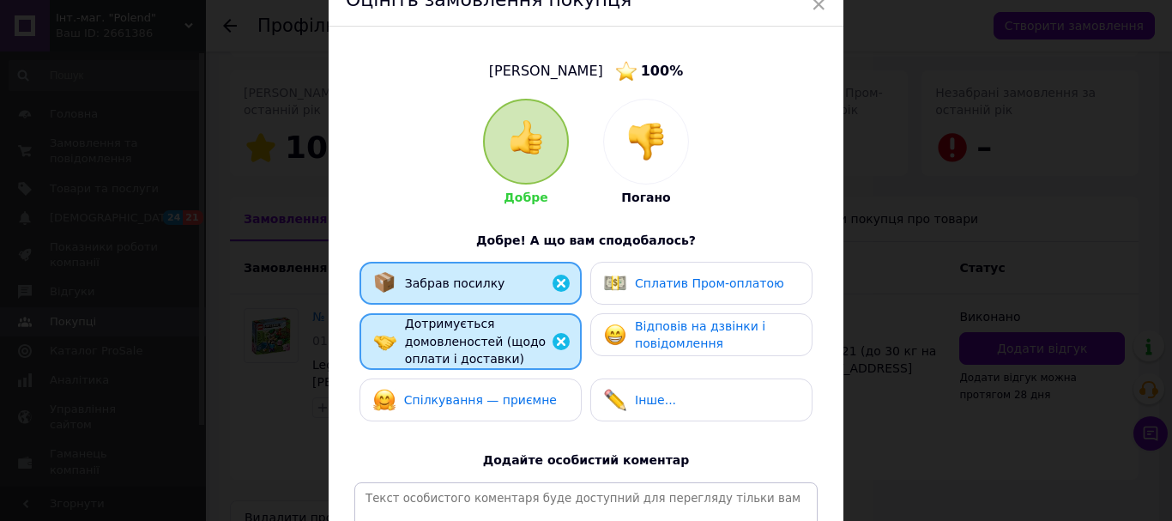
click at [547, 401] on div "Спілкування — приємне" at bounding box center [470, 400] width 195 height 22
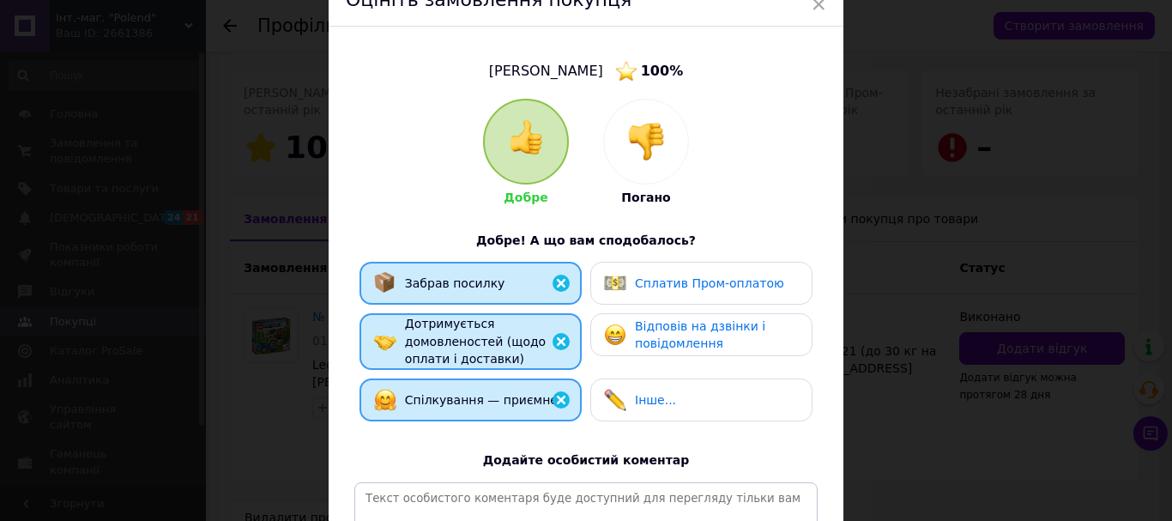
click at [621, 328] on img at bounding box center [615, 334] width 22 height 22
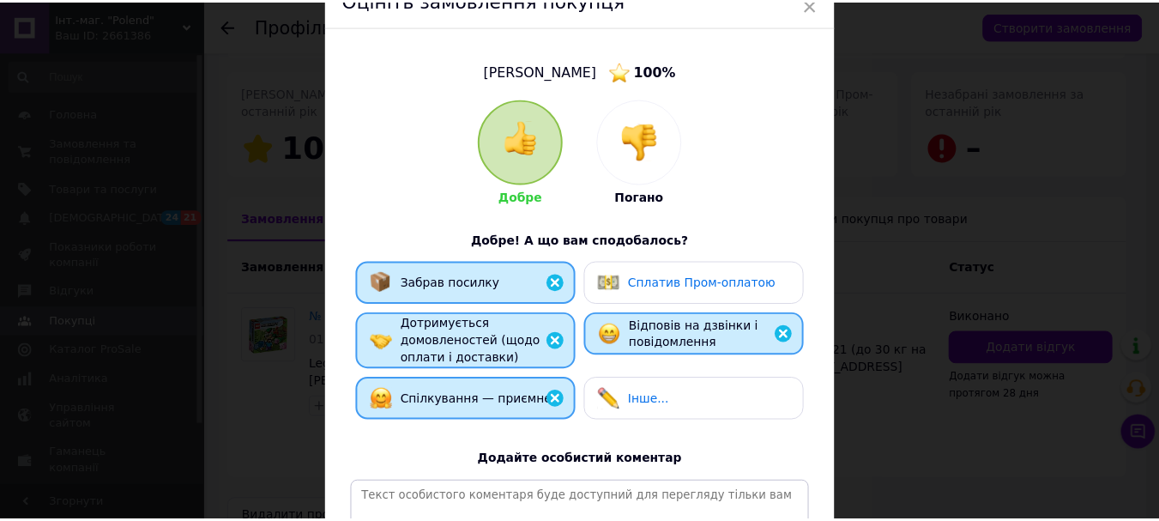
scroll to position [325, 0]
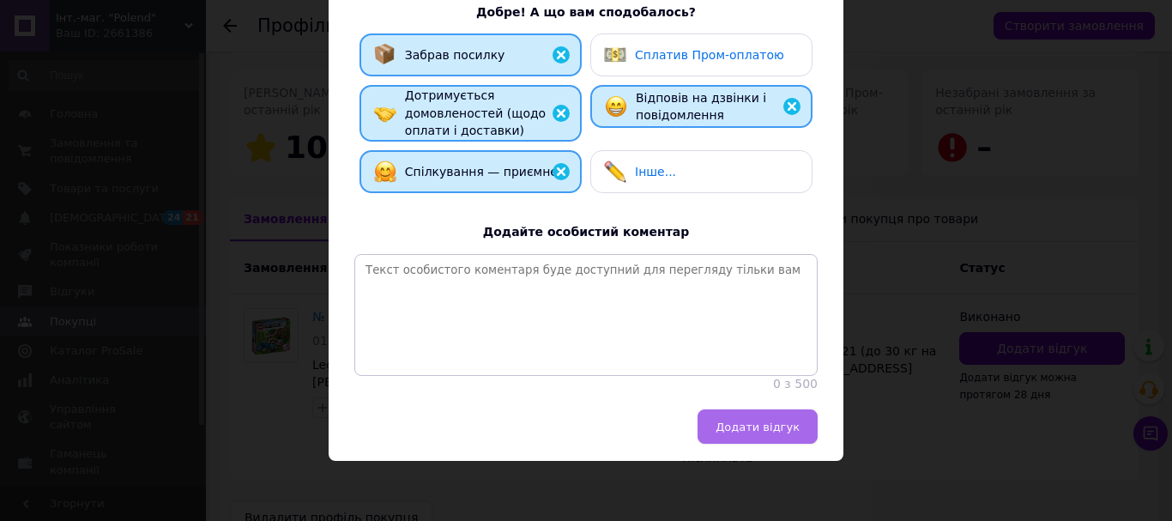
click at [744, 437] on button "Додати відгук" at bounding box center [758, 426] width 120 height 34
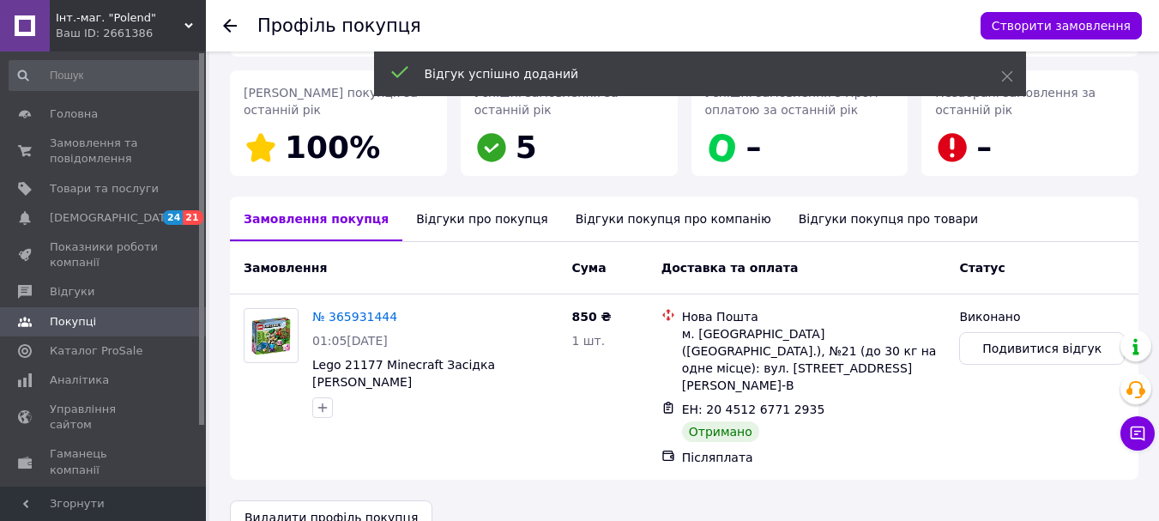
click at [229, 27] on icon at bounding box center [230, 26] width 14 height 14
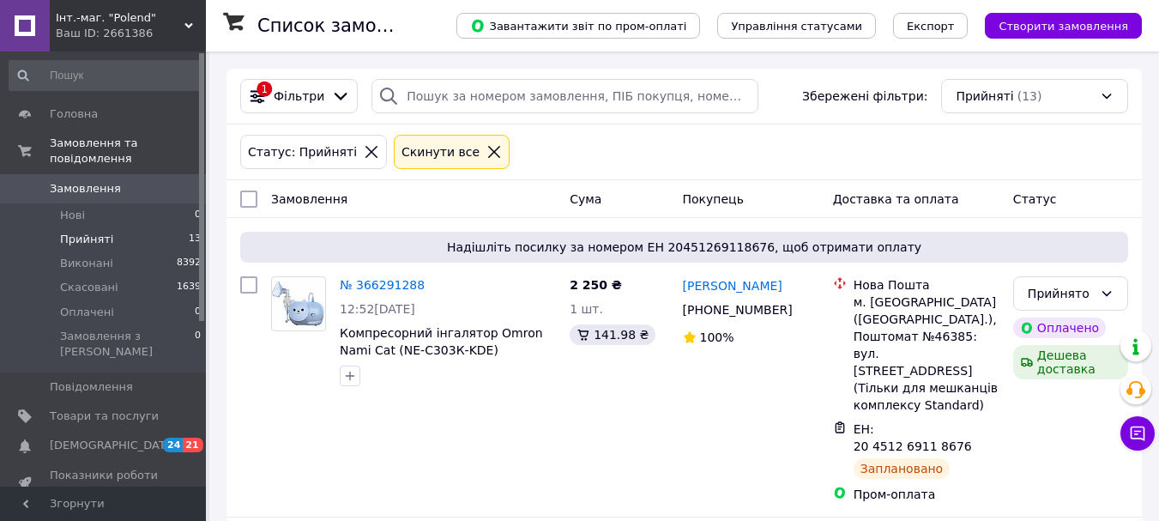
click at [483, 155] on div at bounding box center [494, 151] width 22 height 15
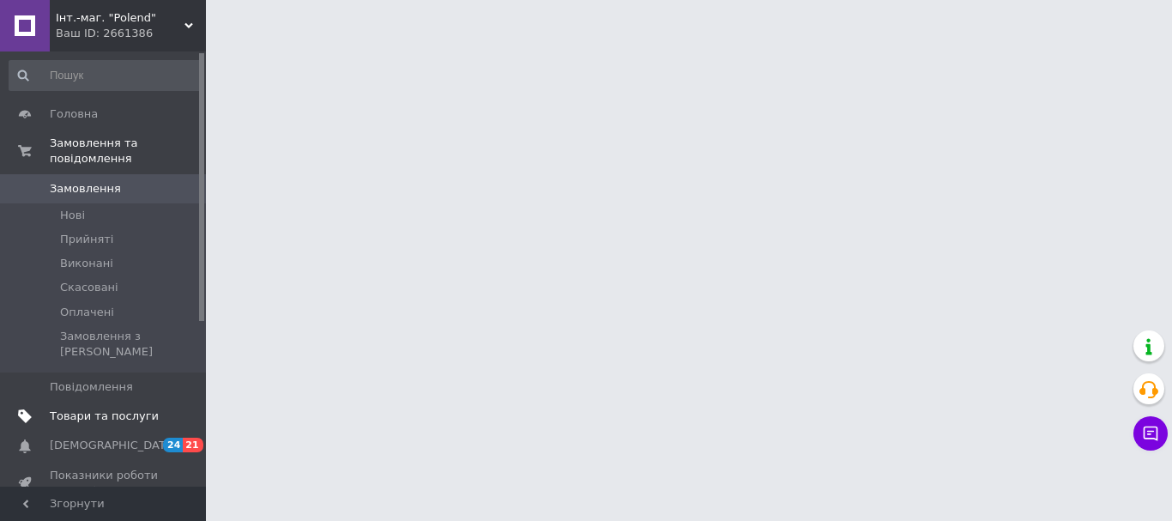
click at [105, 408] on span "Товари та послуги" at bounding box center [104, 415] width 109 height 15
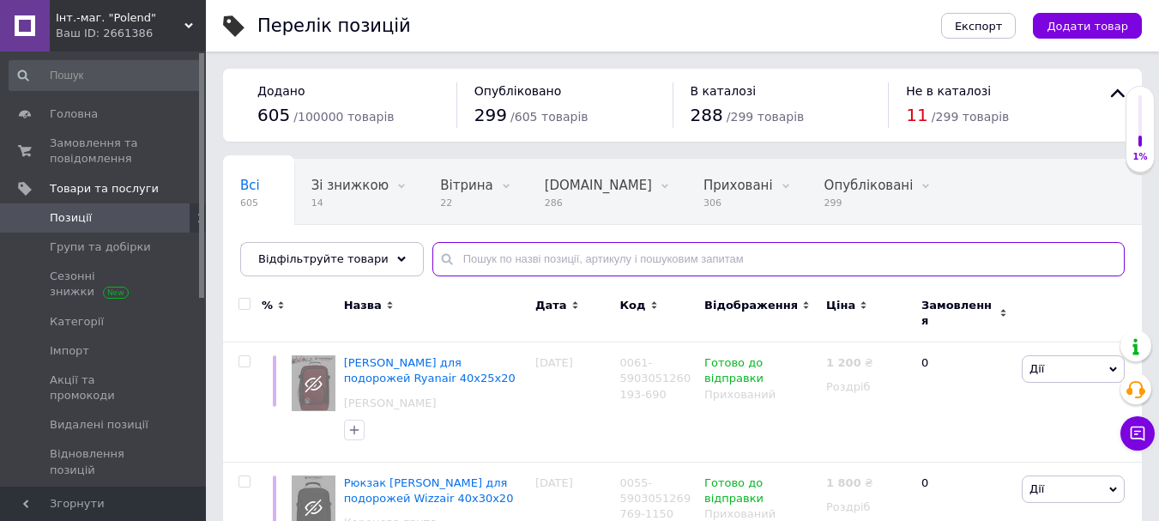
click at [474, 257] on input "text" at bounding box center [778, 259] width 692 height 34
paste input "LEGO Ninjago 70677"
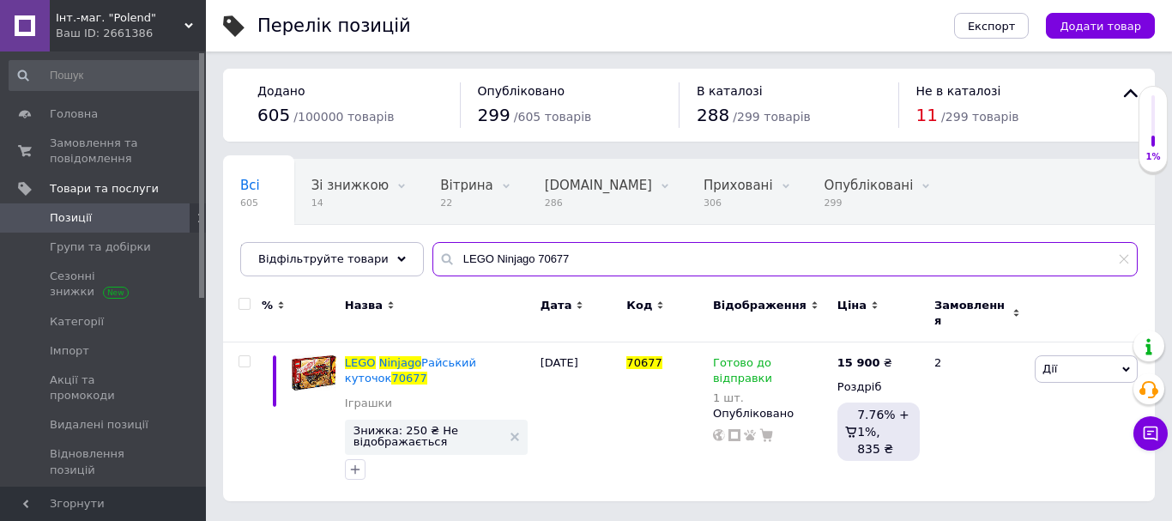
type input "LEGO Ninjago 70677"
